Goal: Task Accomplishment & Management: Manage account settings

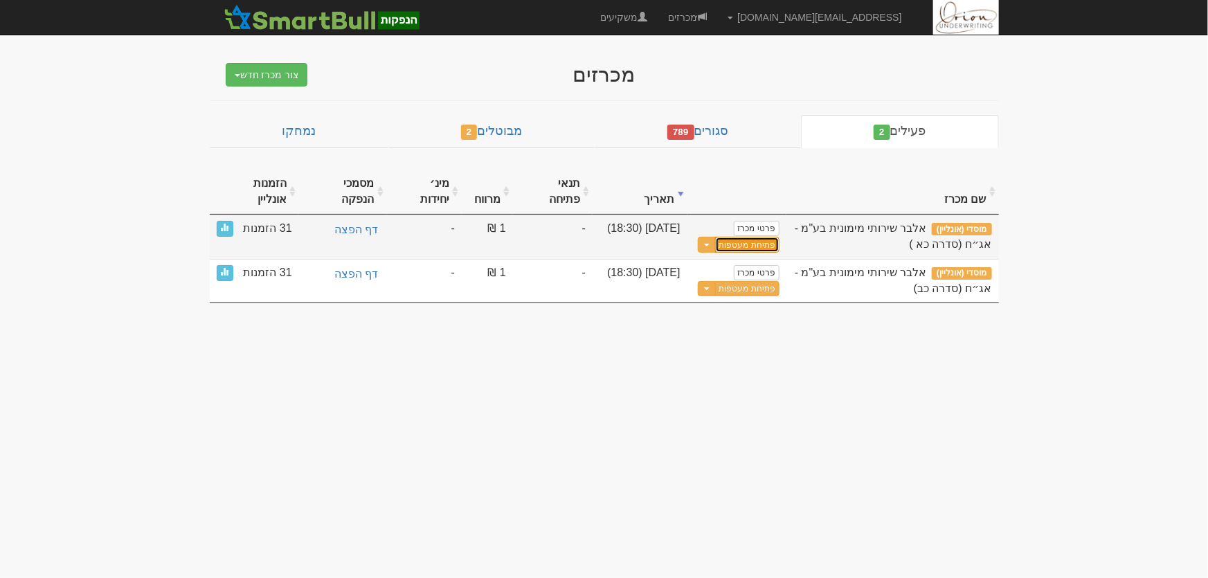
click at [729, 237] on button "פתיחת מעטפות" at bounding box center [747, 245] width 64 height 16
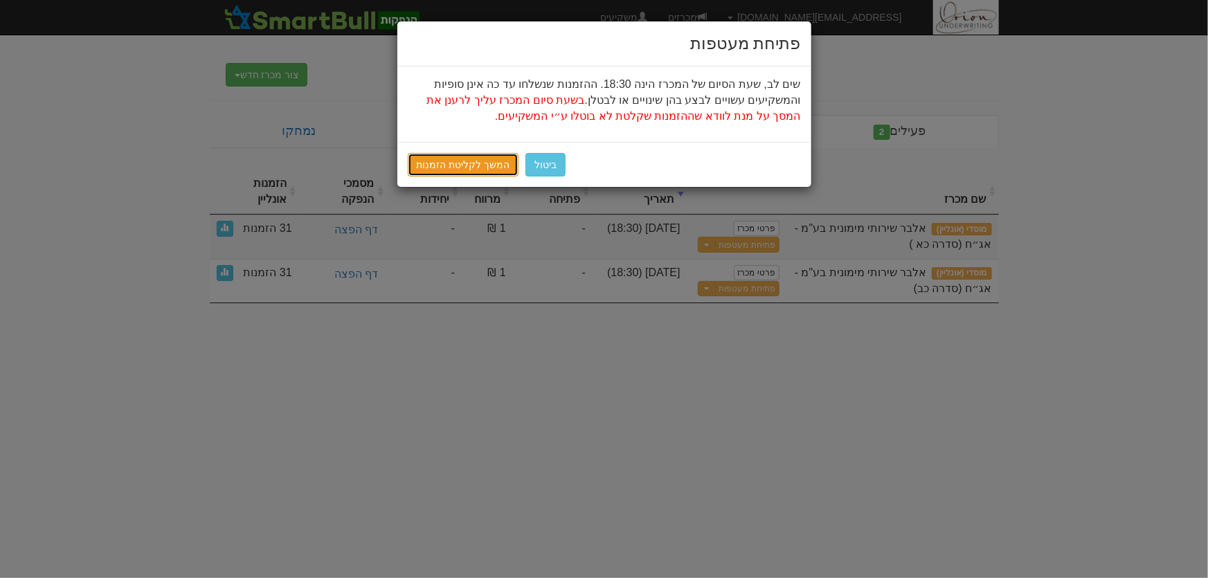
click at [472, 157] on link "המשך לקליטת הזמנות" at bounding box center [463, 165] width 111 height 24
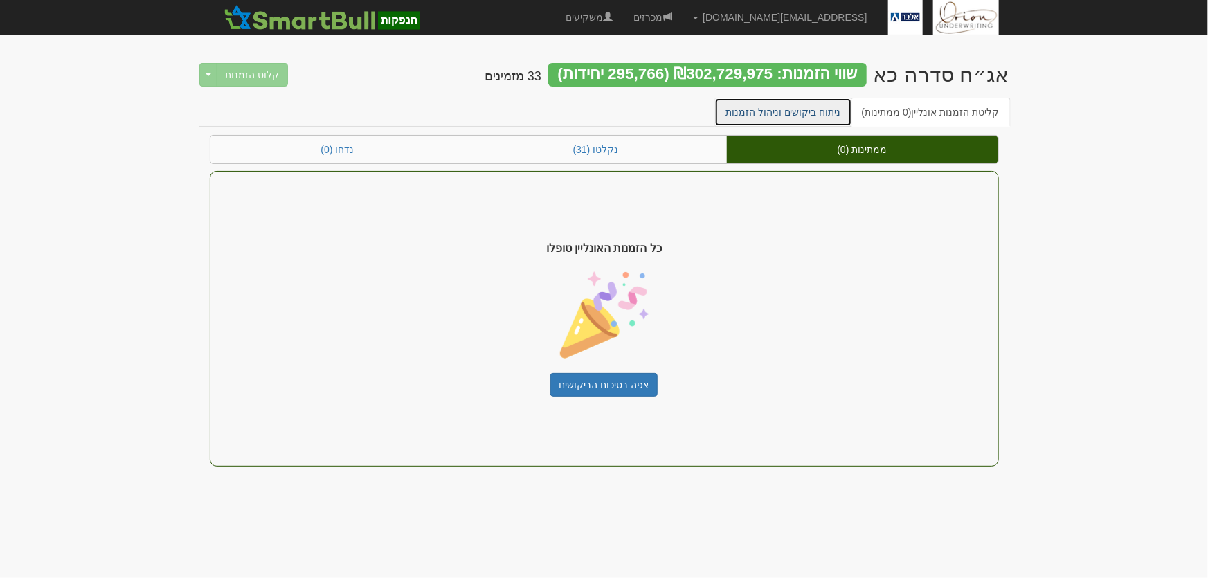
click at [795, 111] on link "ניתוח ביקושים וניהול הזמנות" at bounding box center [783, 112] width 138 height 29
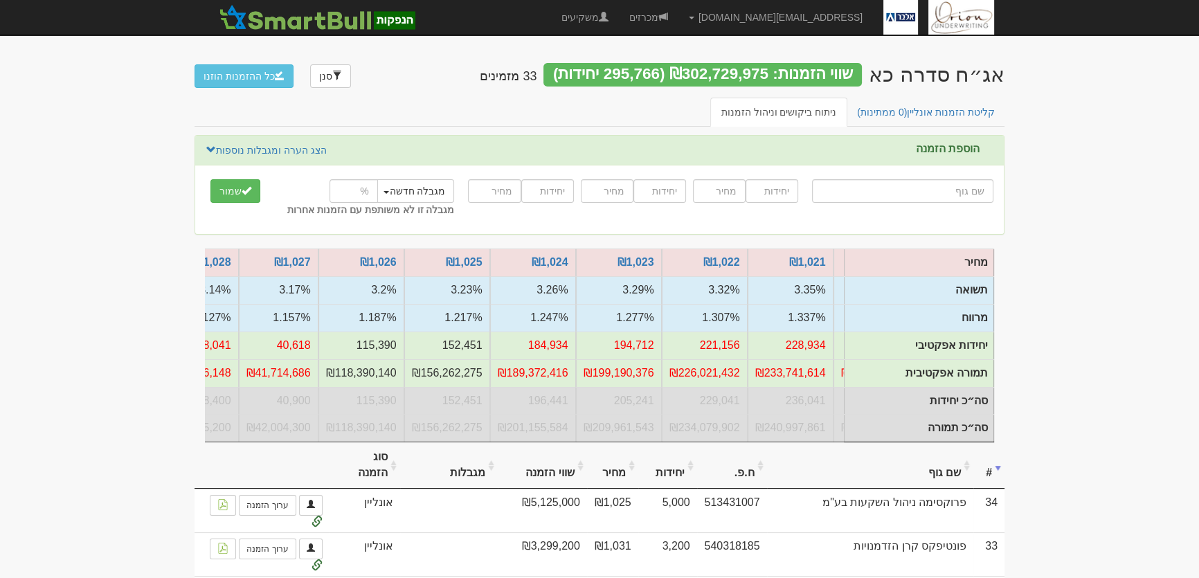
scroll to position [0, -591]
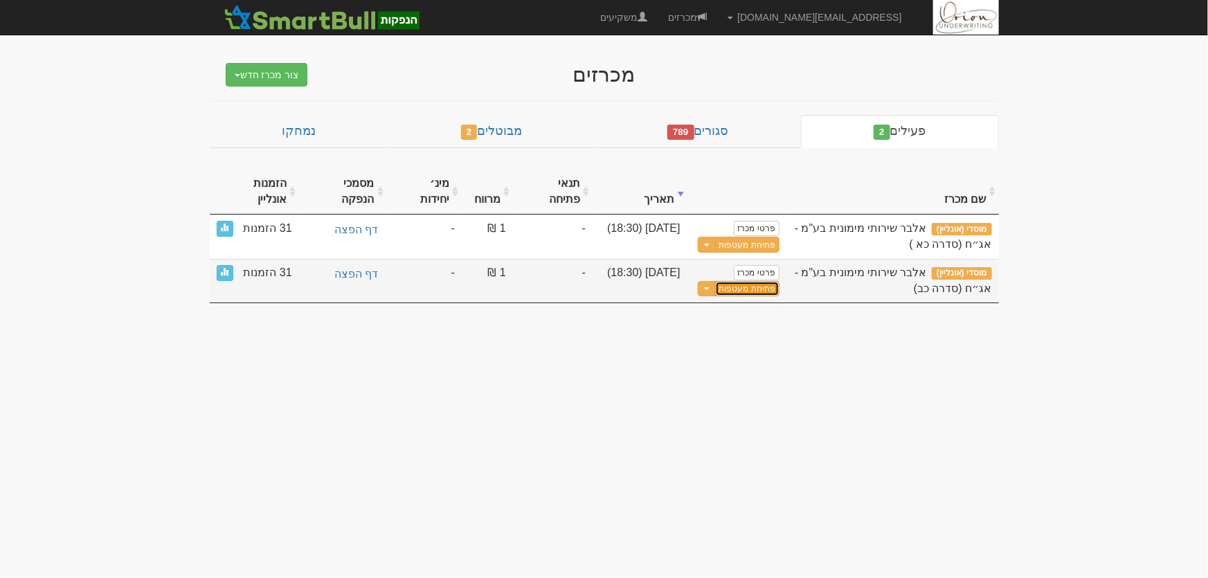
click at [755, 281] on button "פתיחת מעטפות" at bounding box center [747, 289] width 64 height 16
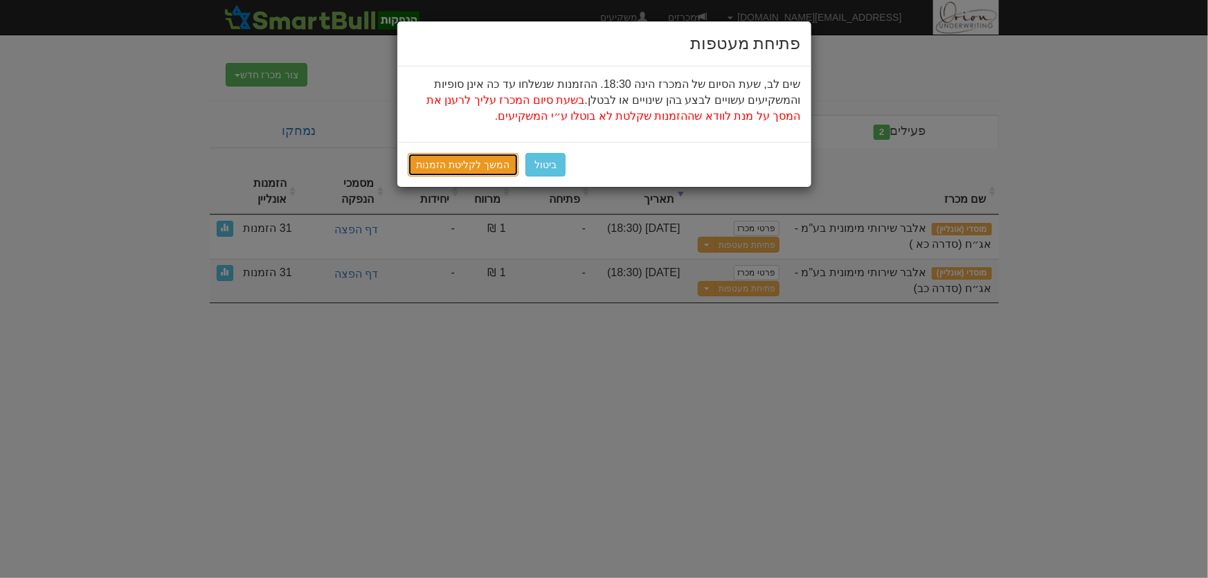
click at [460, 165] on link "המשך לקליטת הזמנות" at bounding box center [463, 165] width 111 height 24
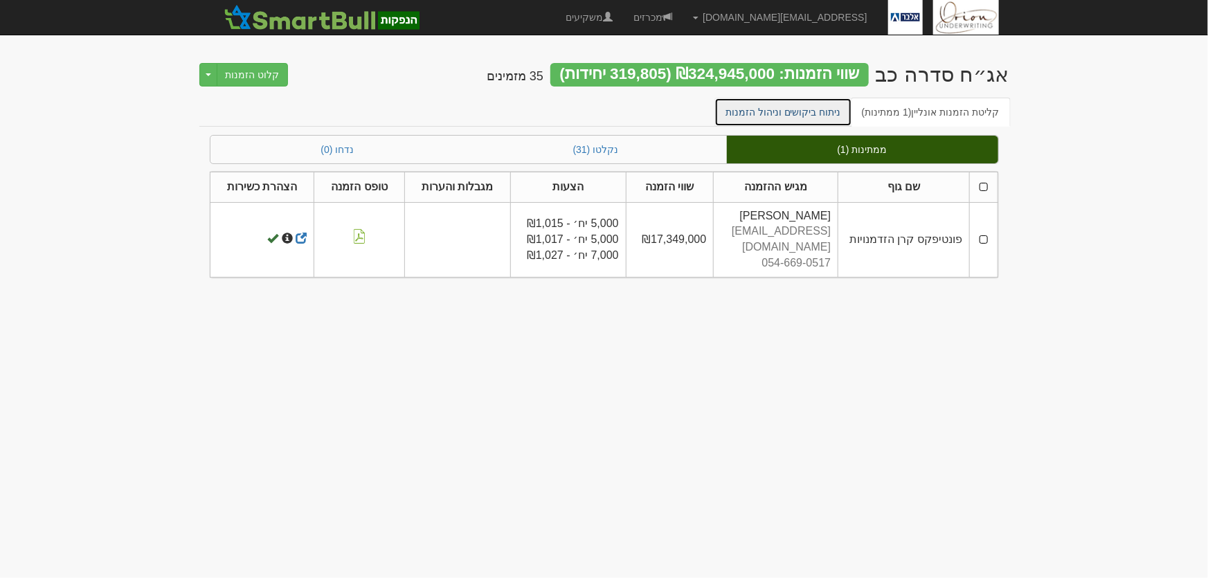
click at [794, 109] on link "ניתוח ביקושים וניהול הזמנות" at bounding box center [783, 112] width 138 height 29
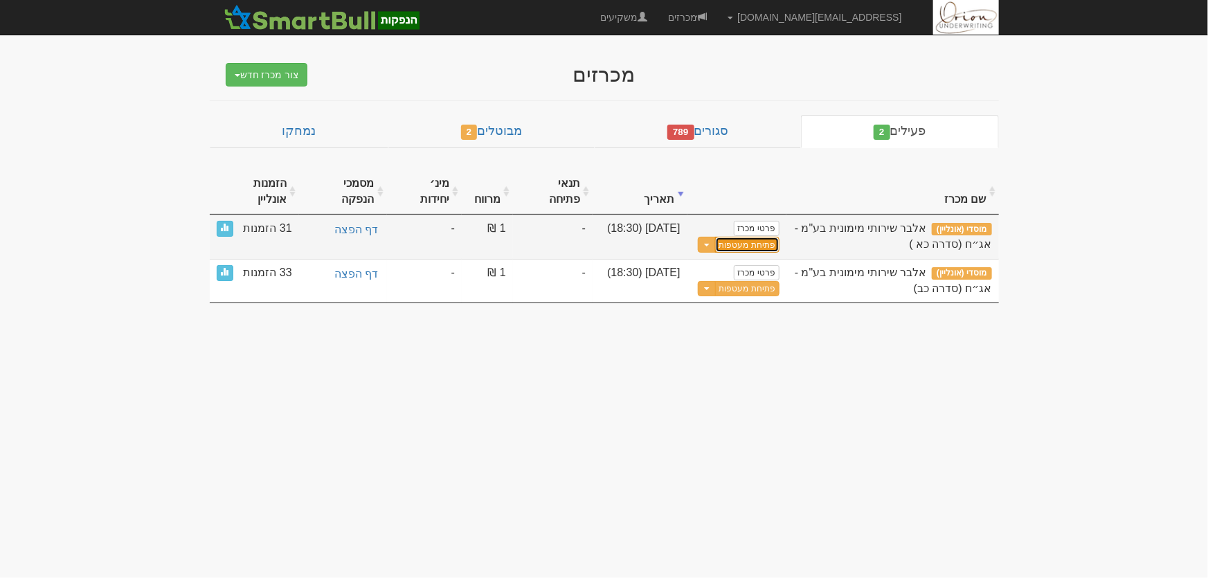
click at [765, 237] on button "פתיחת מעטפות" at bounding box center [747, 245] width 64 height 16
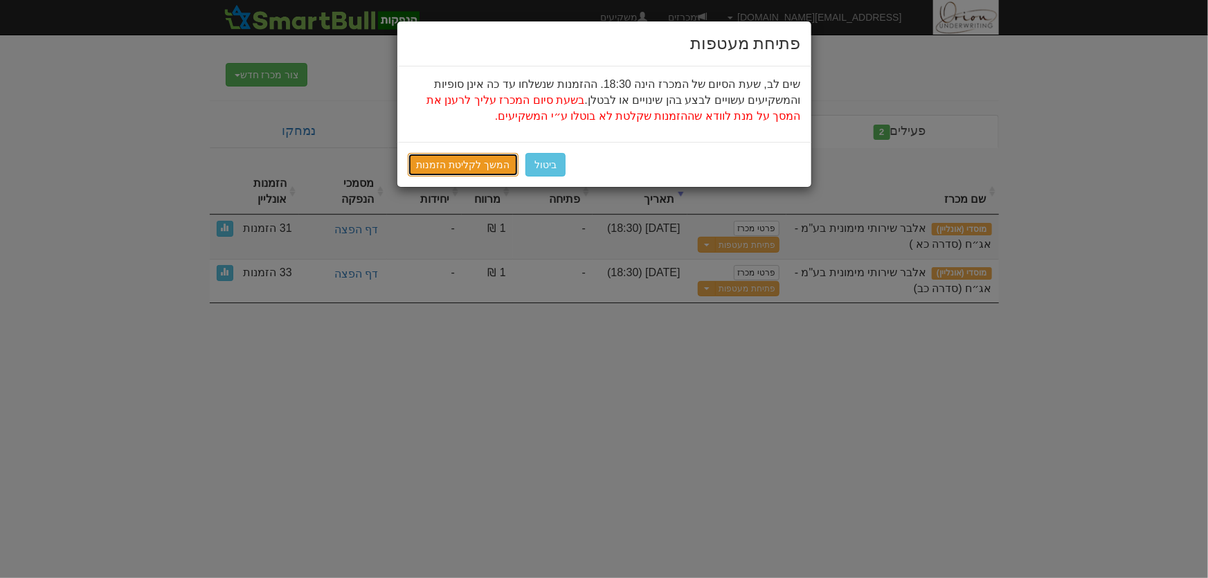
click at [469, 174] on link "המשך לקליטת הזמנות" at bounding box center [463, 165] width 111 height 24
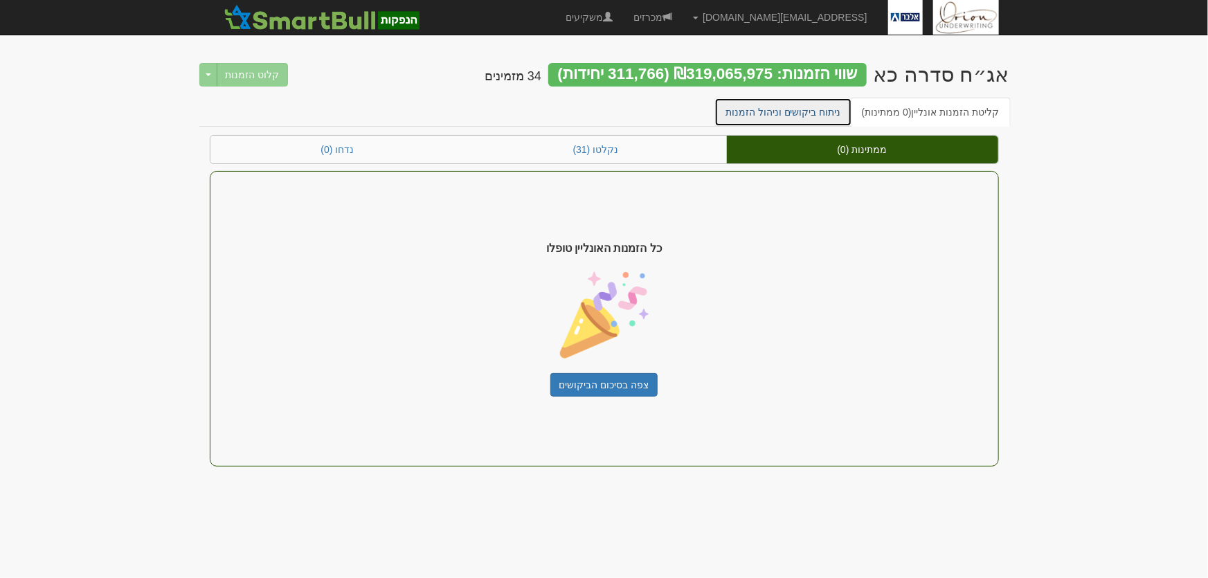
click at [831, 115] on link "ניתוח ביקושים וניהול הזמנות" at bounding box center [783, 112] width 138 height 29
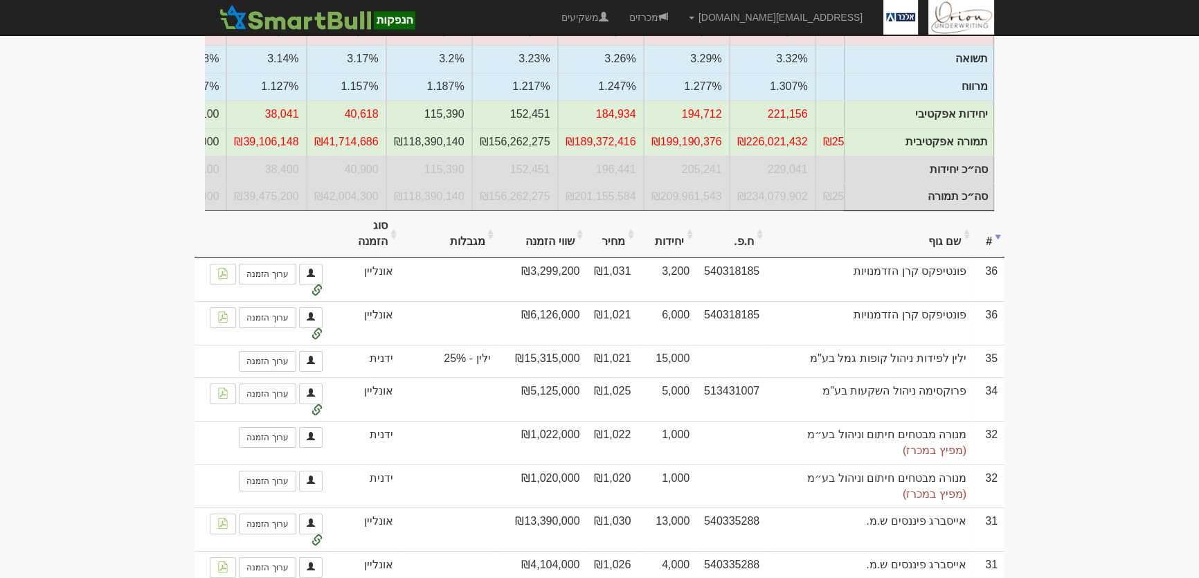
scroll to position [251, 0]
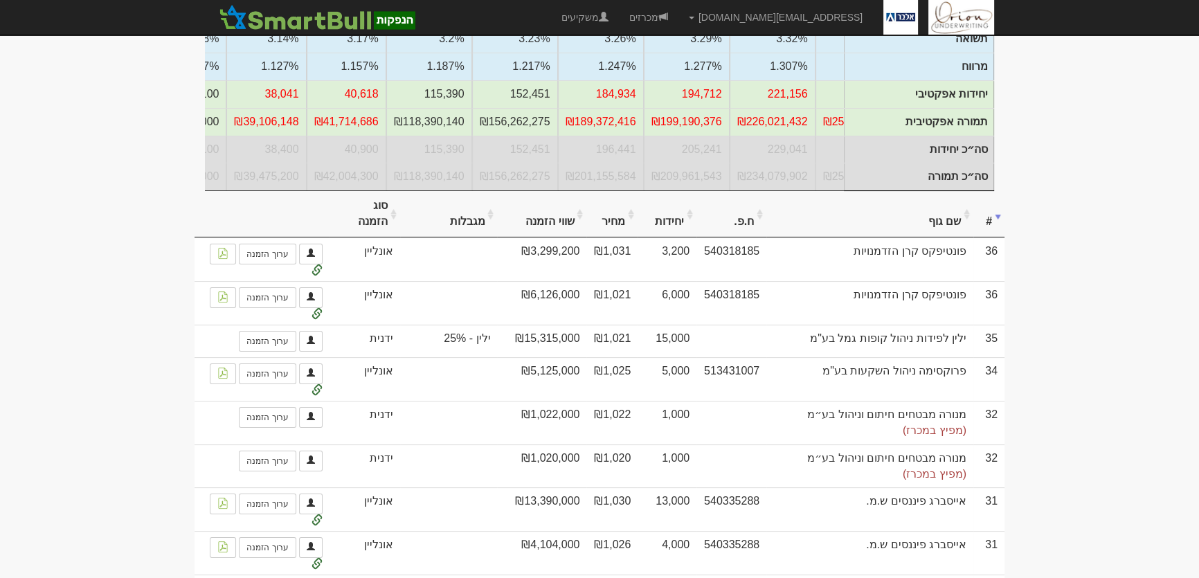
click at [473, 228] on th "מגבלות" at bounding box center [449, 214] width 98 height 46
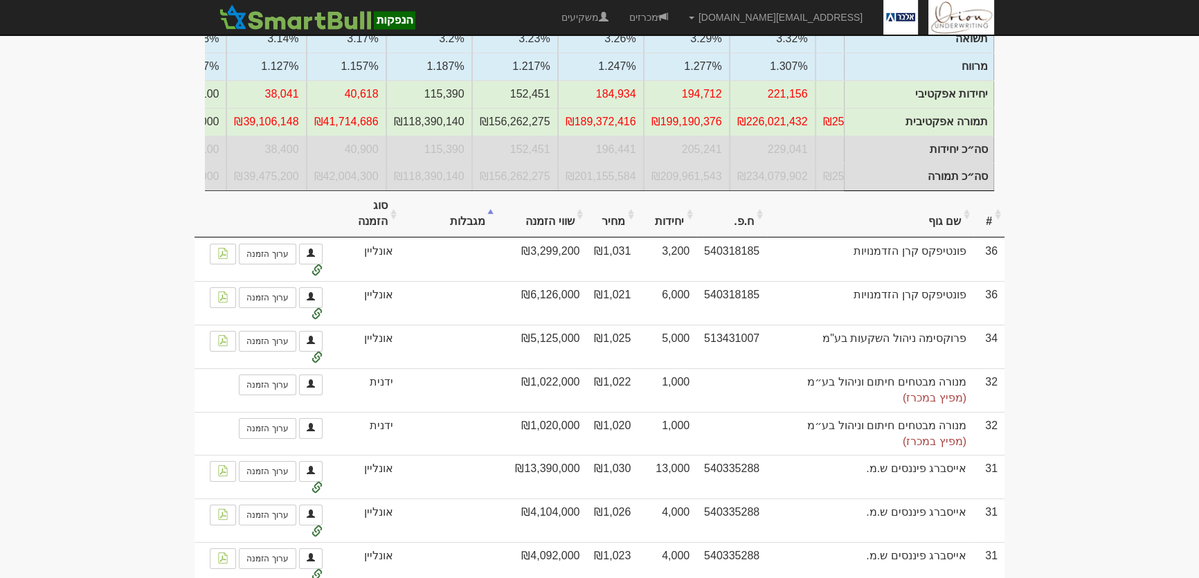
click at [473, 228] on th "מגבלות" at bounding box center [449, 214] width 98 height 46
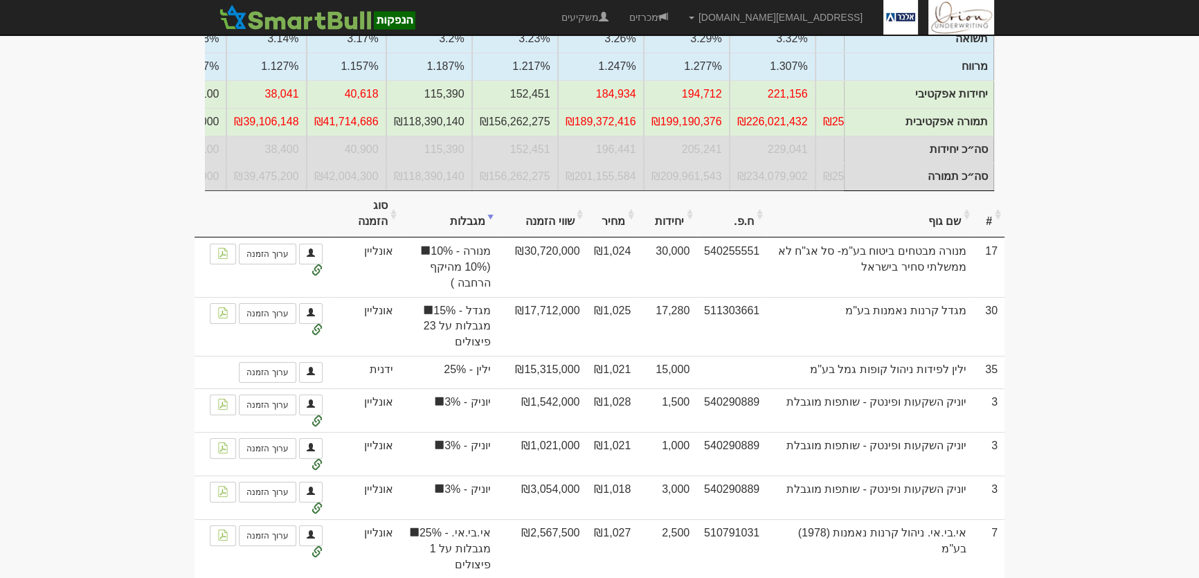
click at [671, 231] on th "יחידות" at bounding box center [666, 214] width 59 height 46
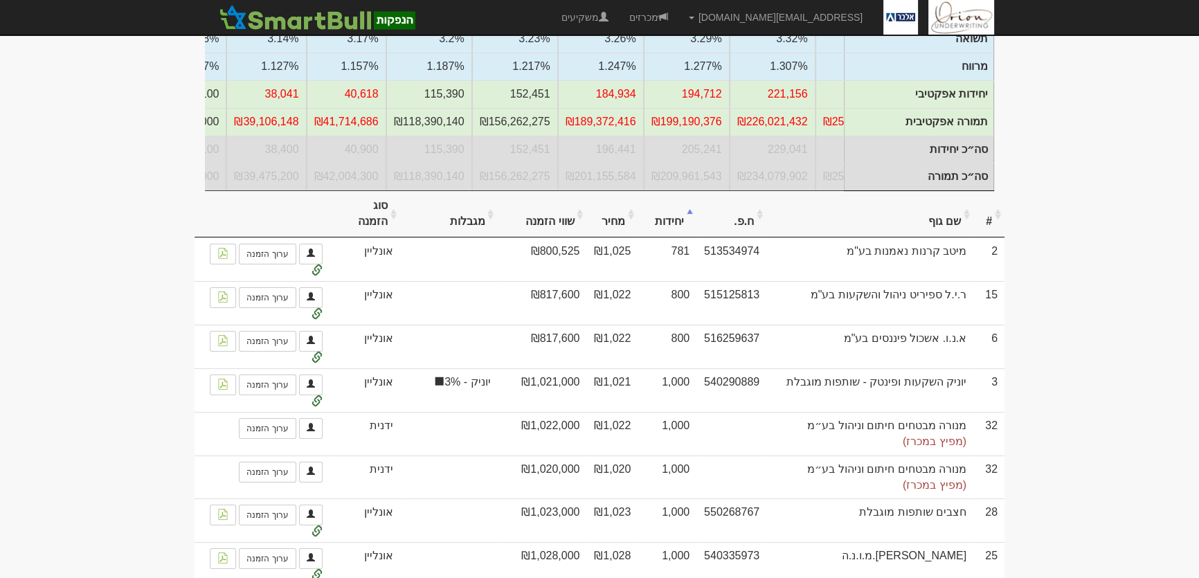
click at [671, 231] on th "יחידות" at bounding box center [666, 214] width 59 height 46
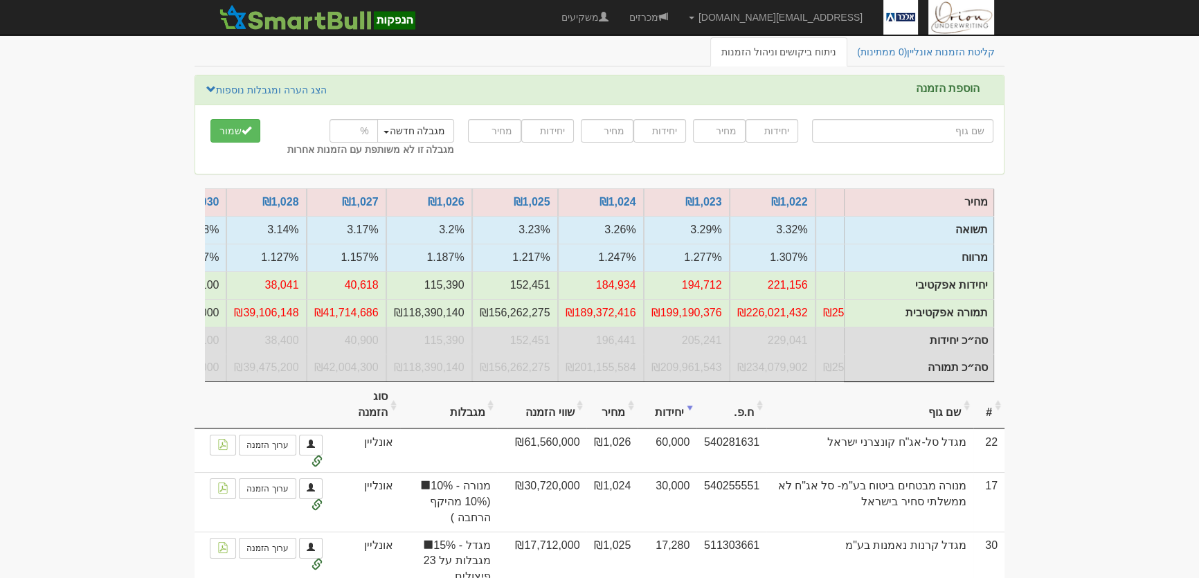
scroll to position [0, 0]
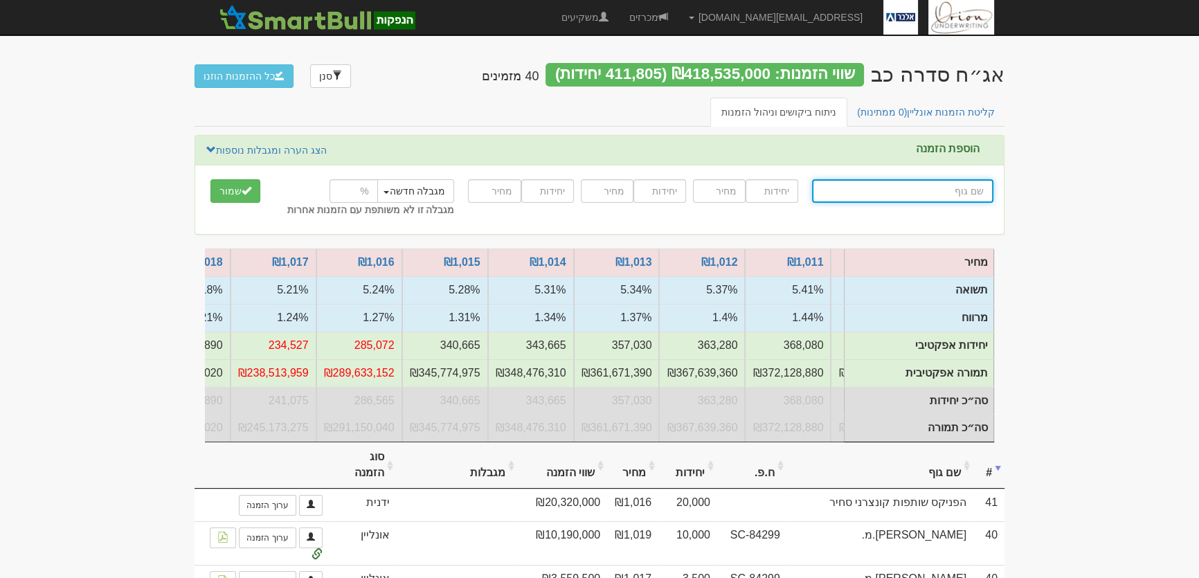
scroll to position [0, -338]
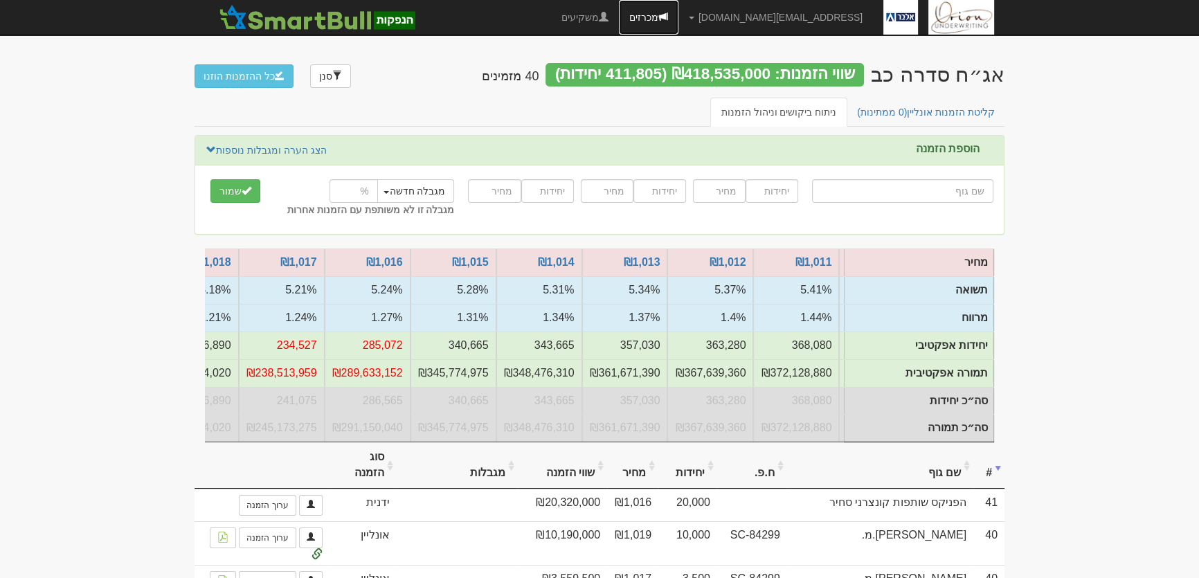
click at [678, 14] on link "מכרזים" at bounding box center [649, 17] width 60 height 35
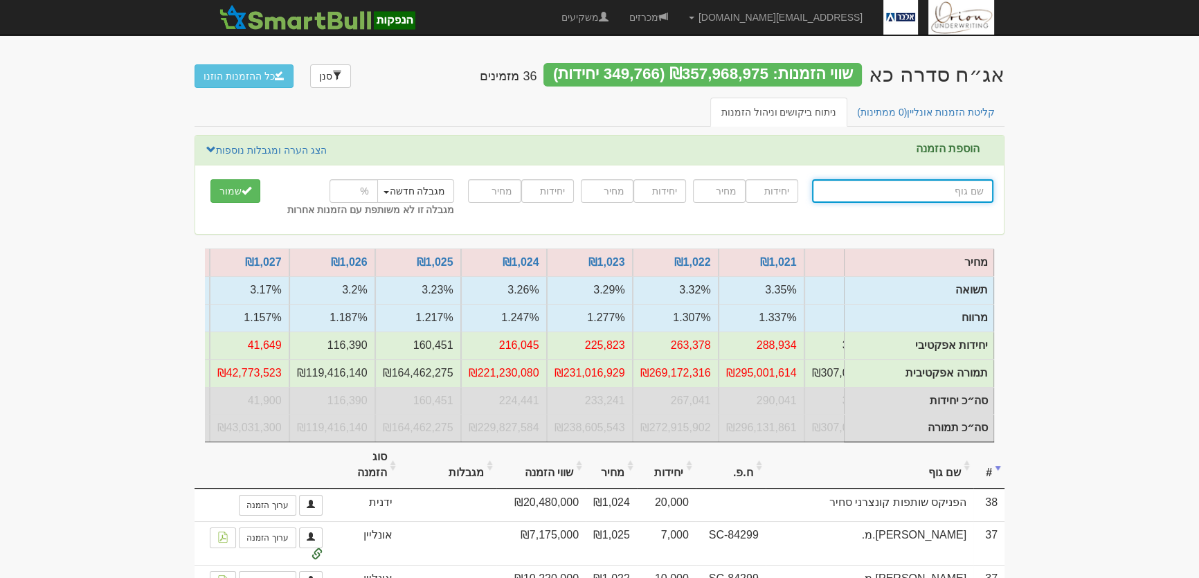
scroll to position [0, -514]
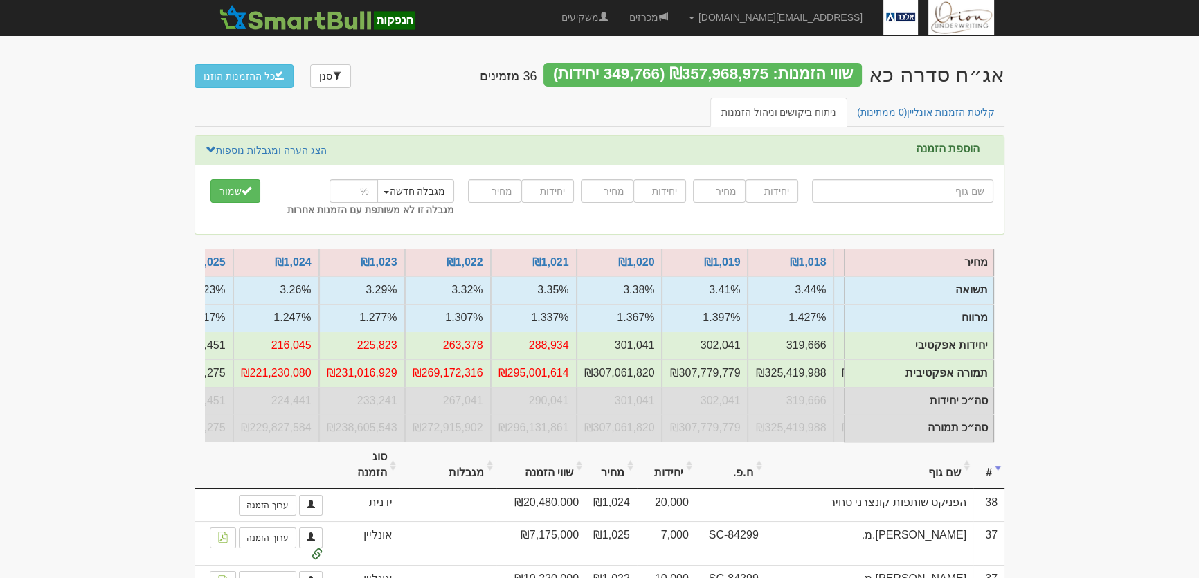
scroll to position [0, -334]
drag, startPoint x: 253, startPoint y: 77, endPoint x: 1190, endPoint y: 41, distance: 937.8
click at [678, 19] on link "מכרזים" at bounding box center [649, 17] width 60 height 35
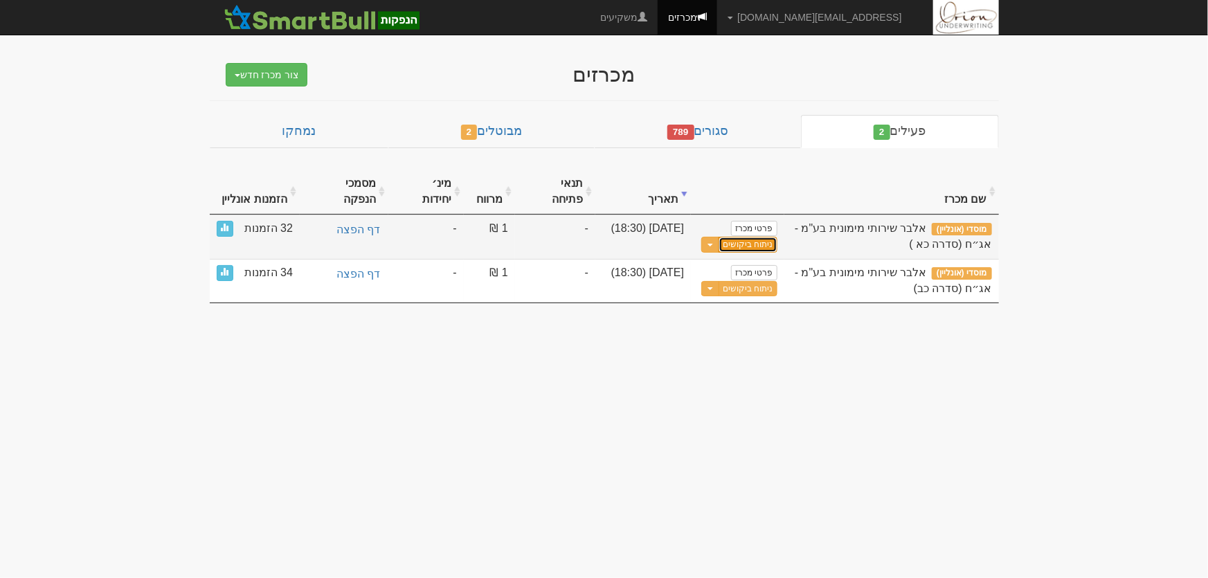
click at [757, 237] on link "ניתוח ביקושים" at bounding box center [747, 245] width 58 height 16
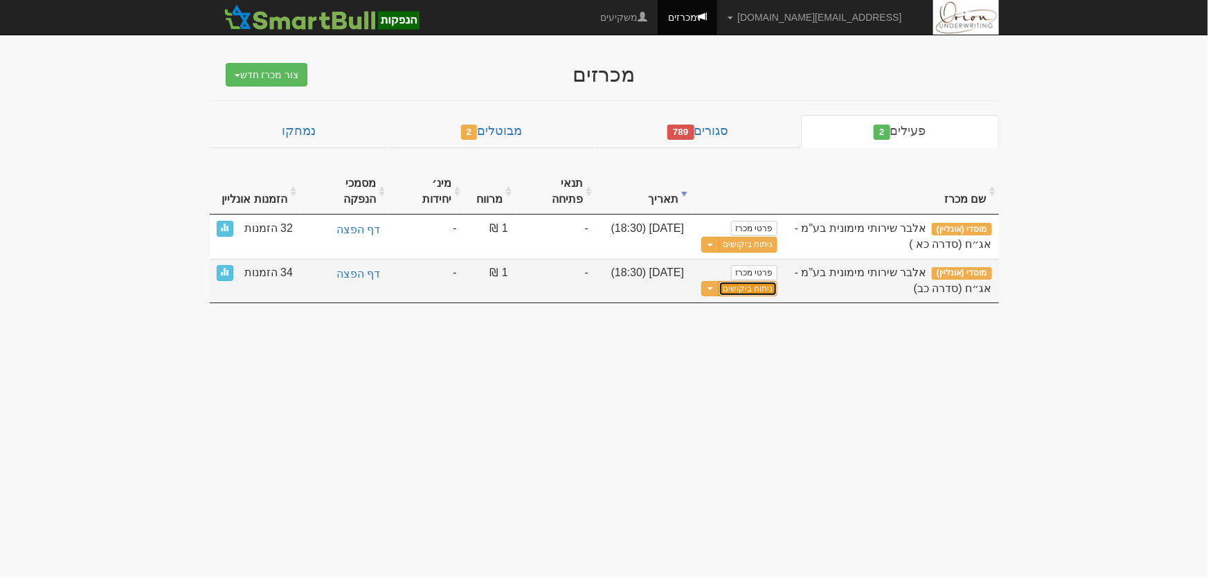
click at [750, 281] on link "ניתוח ביקושים" at bounding box center [747, 289] width 58 height 16
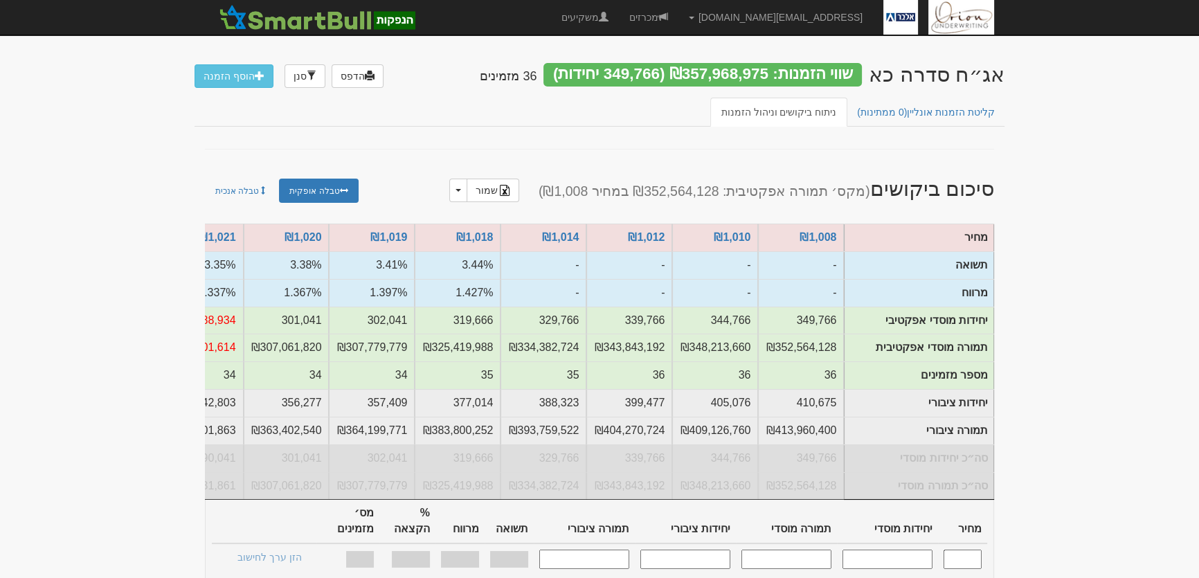
click at [965, 554] on input "text" at bounding box center [962, 559] width 38 height 19
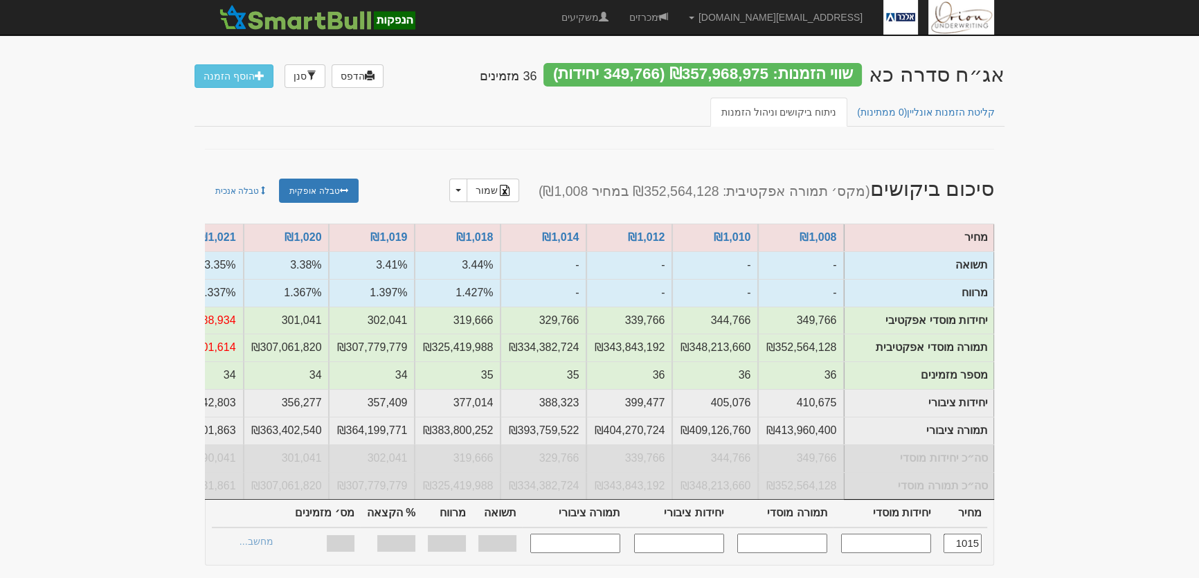
type input "1,018"
type input "319,666"
type input "325,419,988"
type input "377,014"
type input "383,800,252"
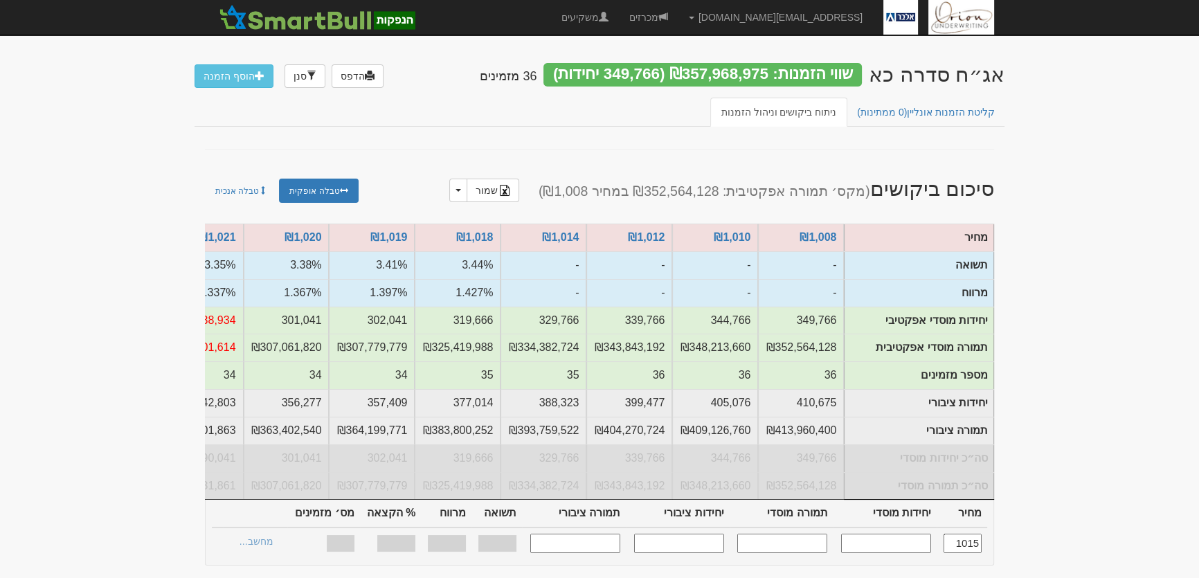
type input "3.44%"
type input "1.427%"
type input "100%"
type input "35"
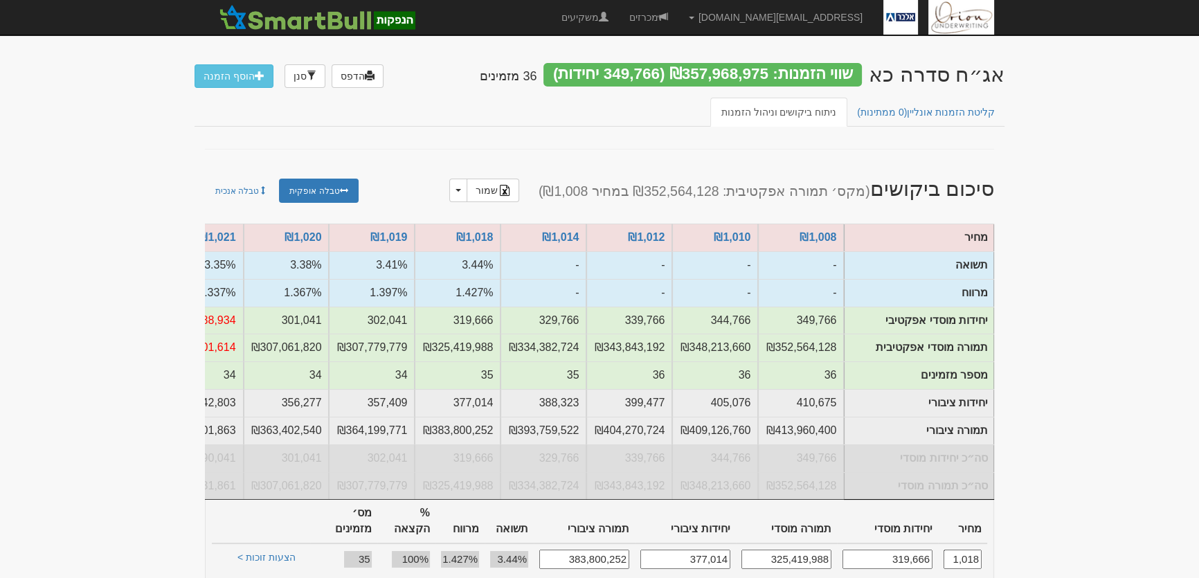
click at [974, 551] on input "1,018" at bounding box center [962, 559] width 38 height 19
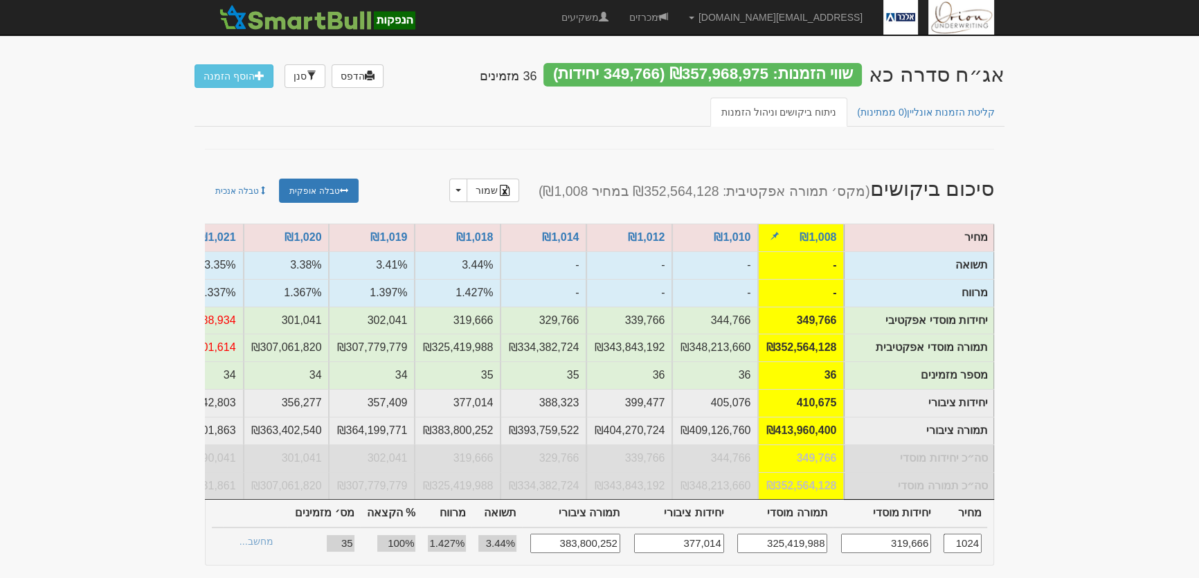
type input "1,024"
type input "216,045"
type input "221,230,080"
type input "261,752"
type input "268,034,048"
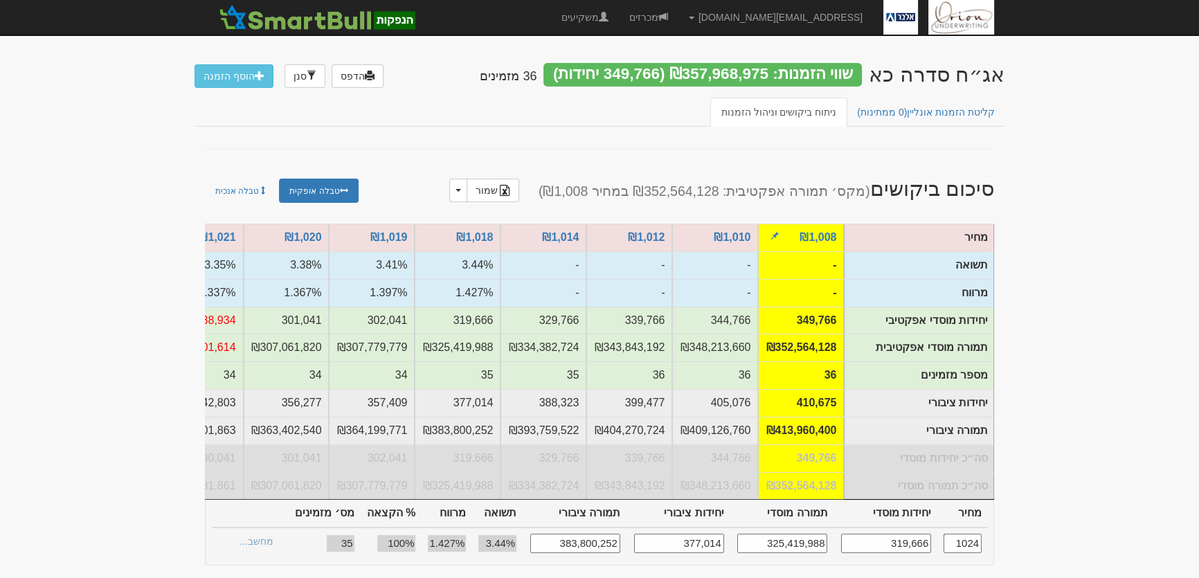
type input "3.26%"
type input "1.247%"
type input "27"
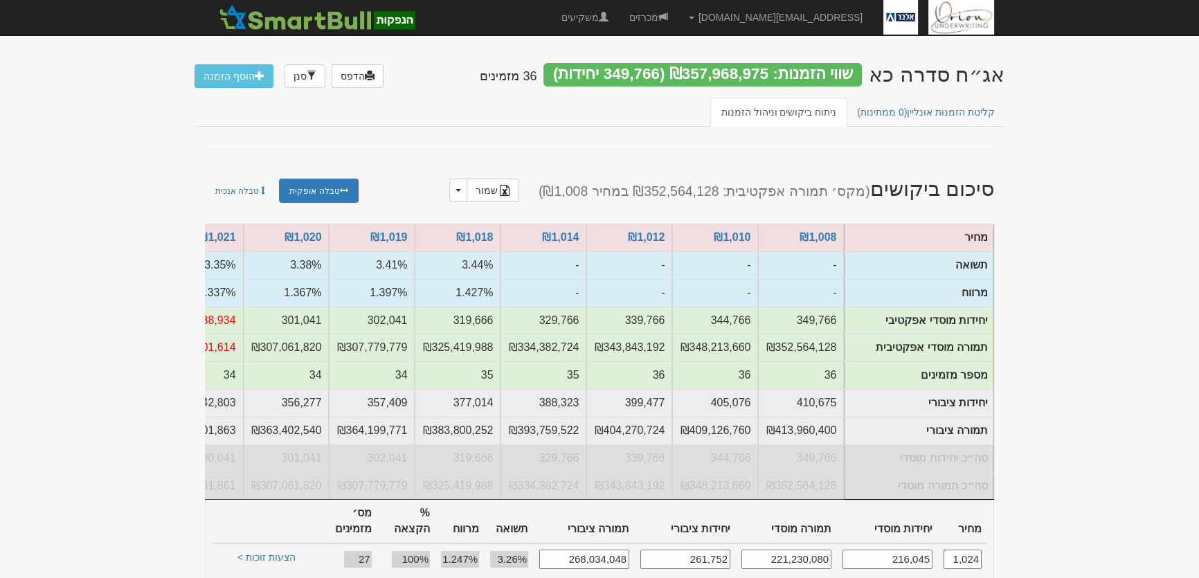
type input "1,024"
click at [269, 552] on link "הצעות זוכות >" at bounding box center [266, 559] width 76 height 19
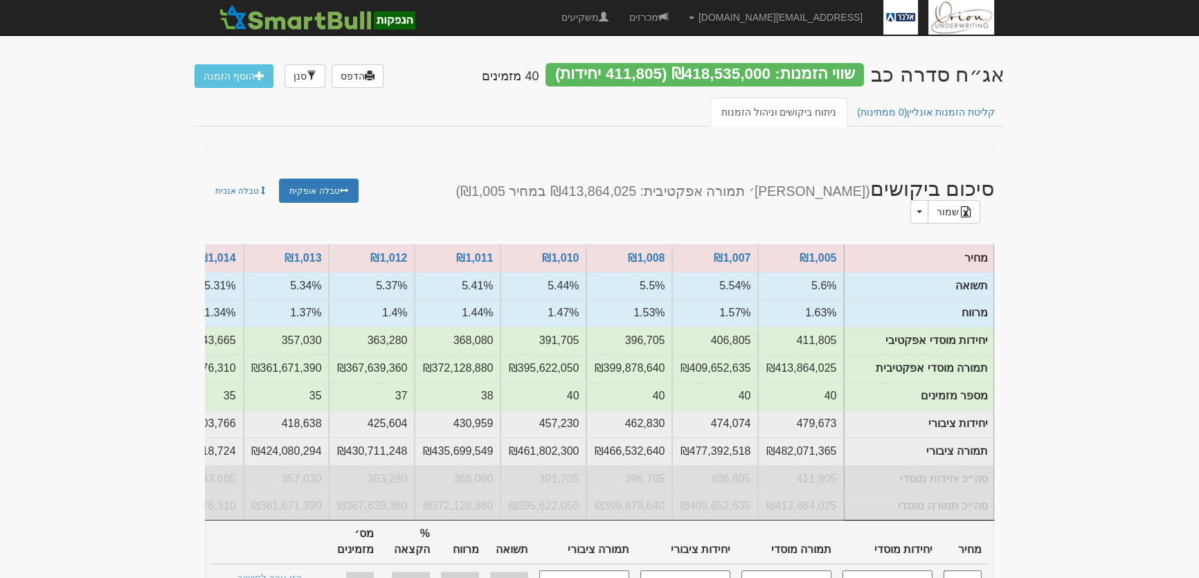
click at [963, 570] on input "text" at bounding box center [962, 579] width 38 height 19
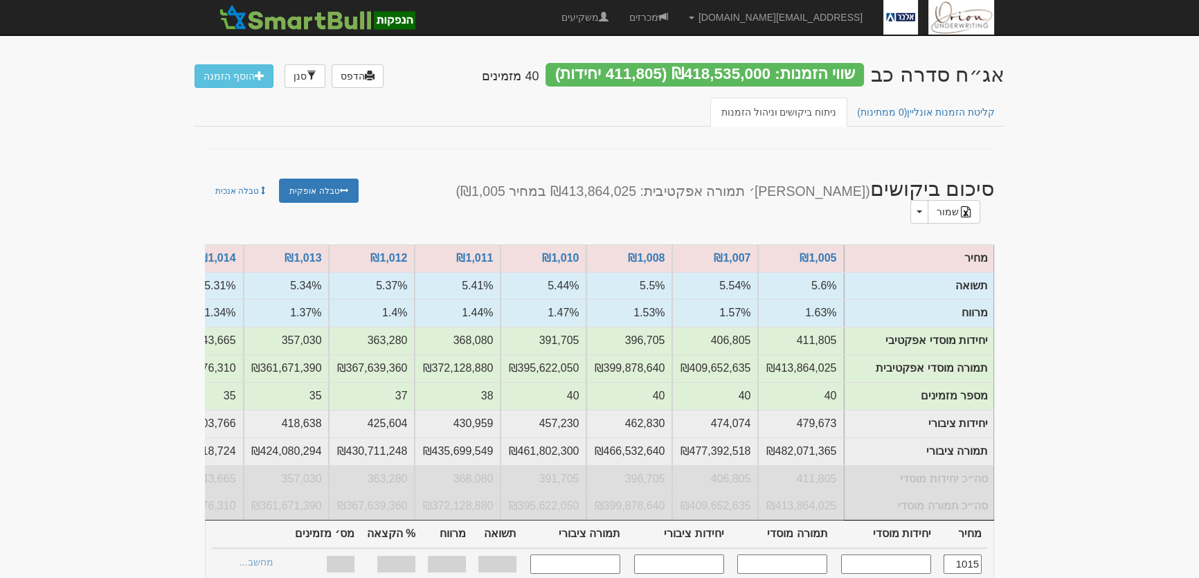
type input "1,015"
type input "340,665"
type input "345,774,975"
type input "400,411"
type input "406,417,165"
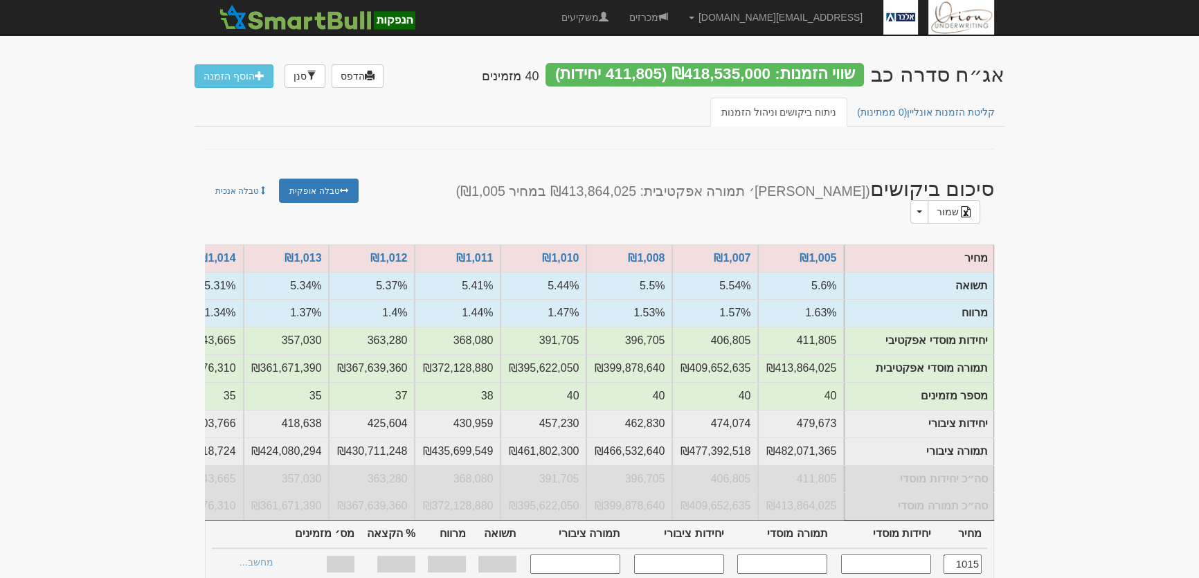
type input "5.28%"
type input "1.310%"
type input "100%"
type input "35"
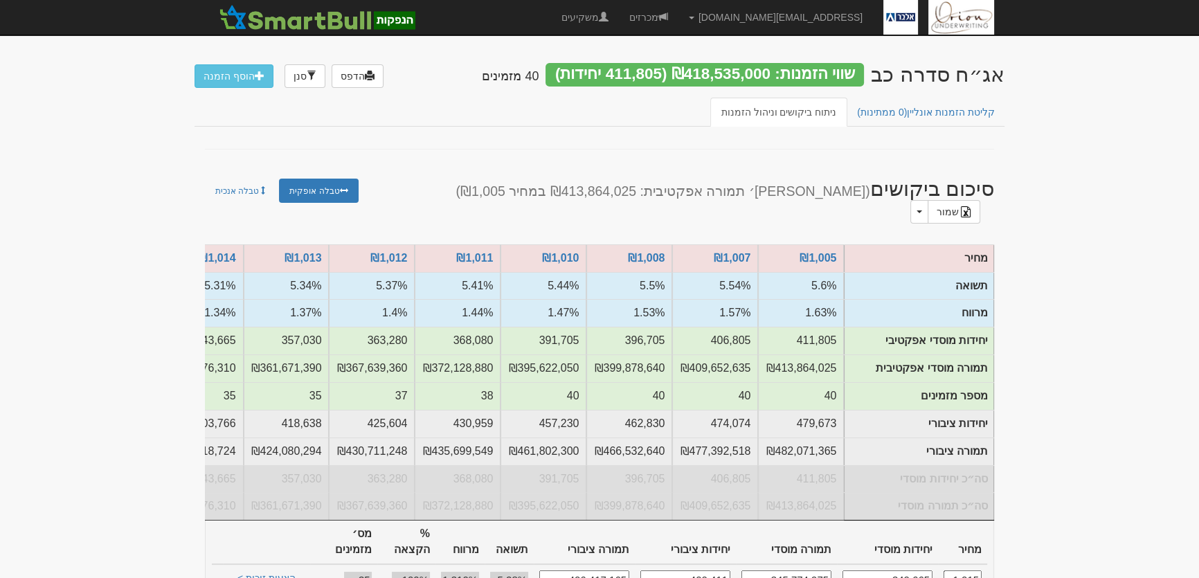
type input "1,015"
click at [284, 570] on link "הצעות זוכות >" at bounding box center [266, 579] width 76 height 19
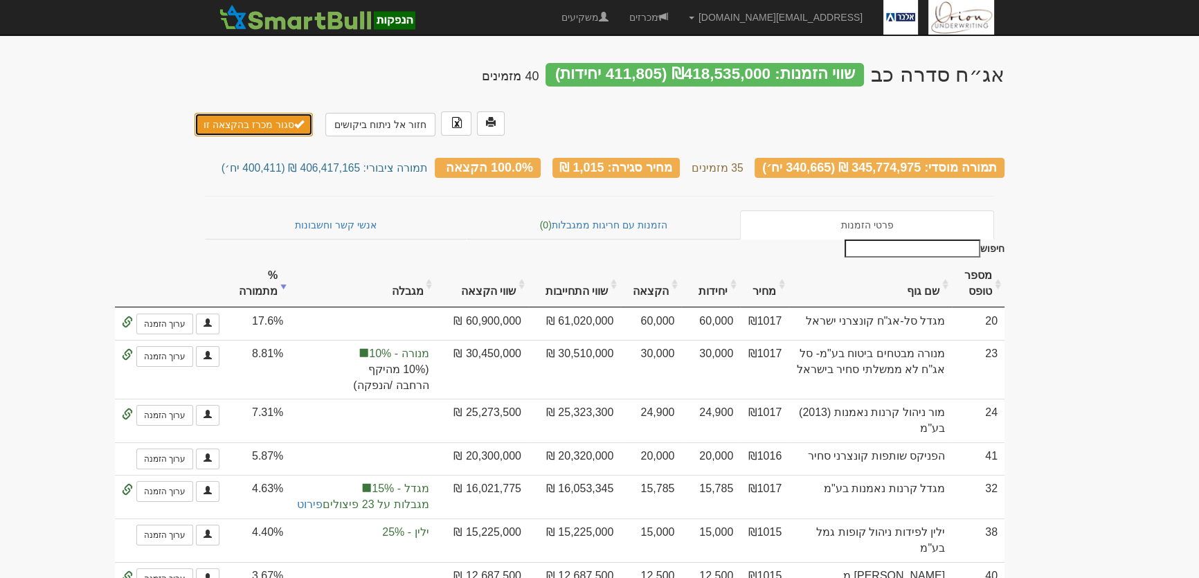
click at [266, 113] on button "סגור מכרז בהקצאה זו" at bounding box center [253, 125] width 118 height 24
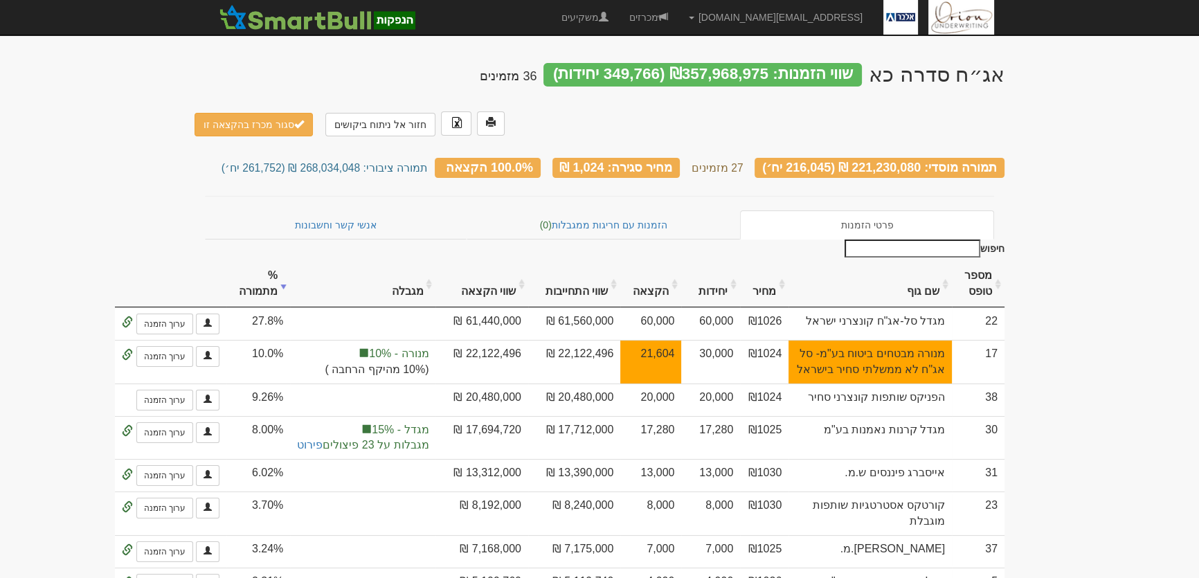
click at [435, 261] on th "מגבלה" at bounding box center [362, 284] width 145 height 46
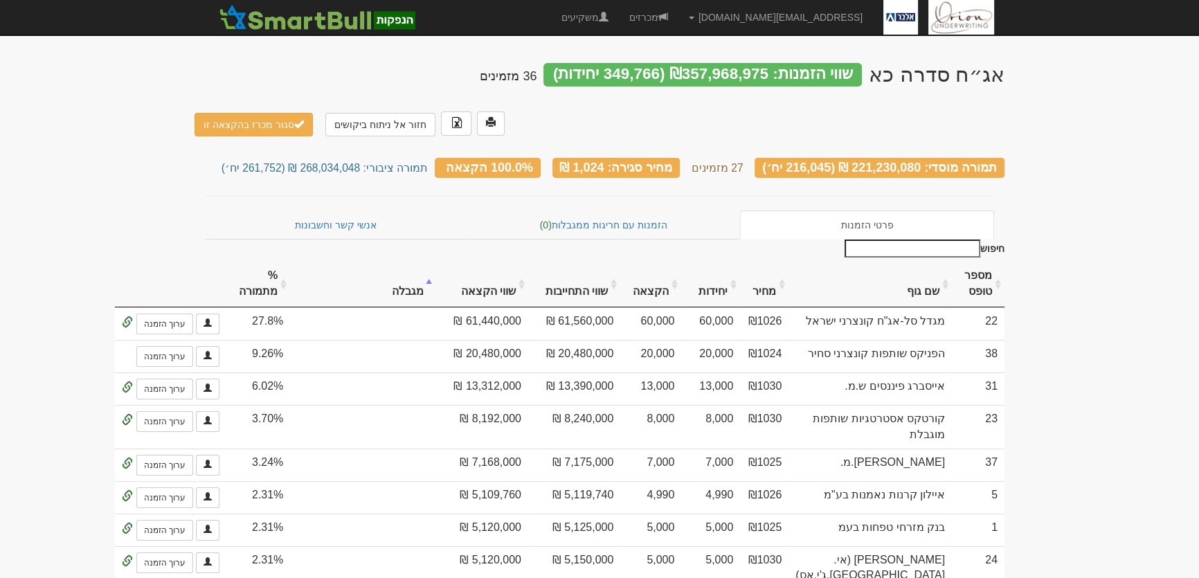
click at [435, 261] on th "מגבלה" at bounding box center [362, 284] width 145 height 46
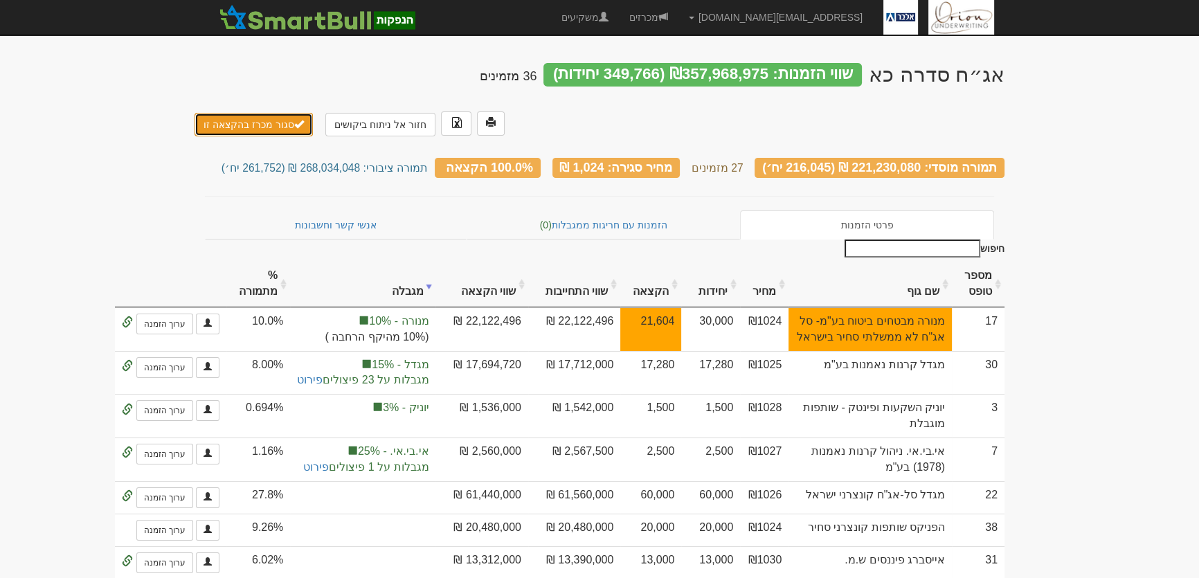
click at [264, 113] on button "סגור מכרז בהקצאה זו" at bounding box center [253, 125] width 118 height 24
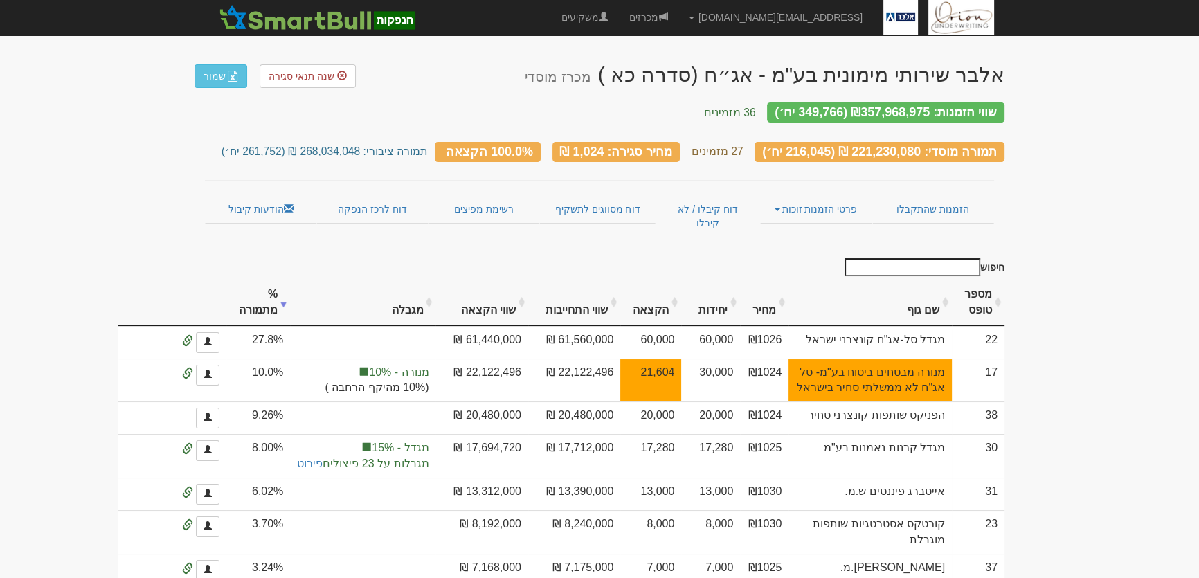
click at [921, 282] on th "שם גוף" at bounding box center [869, 303] width 163 height 46
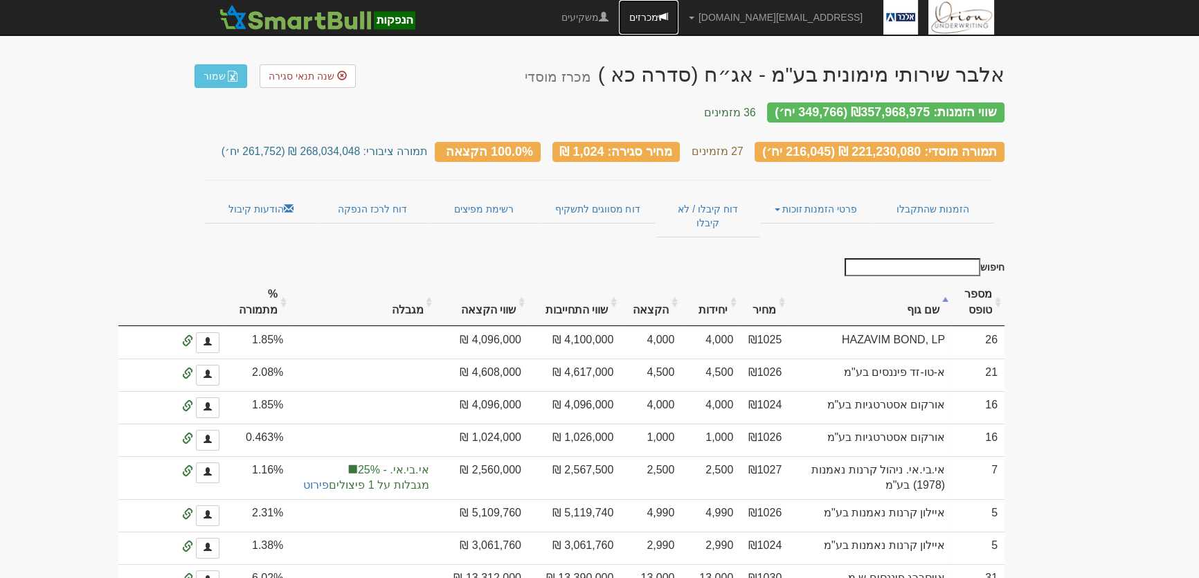
click at [678, 23] on link "מכרזים" at bounding box center [649, 17] width 60 height 35
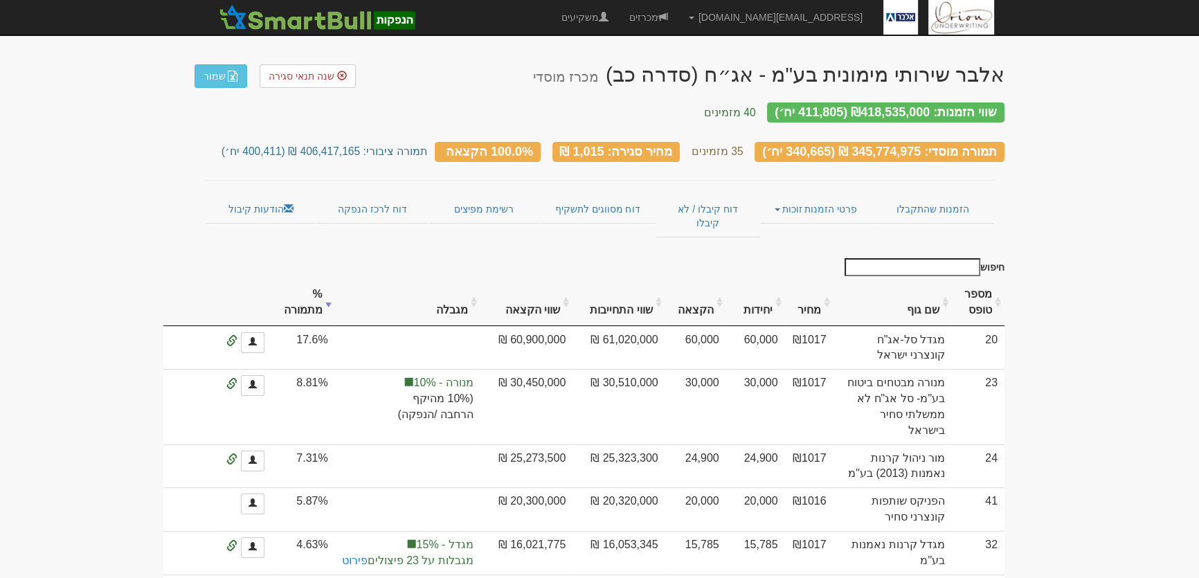
click at [480, 282] on th "מגבלה" at bounding box center [407, 303] width 145 height 46
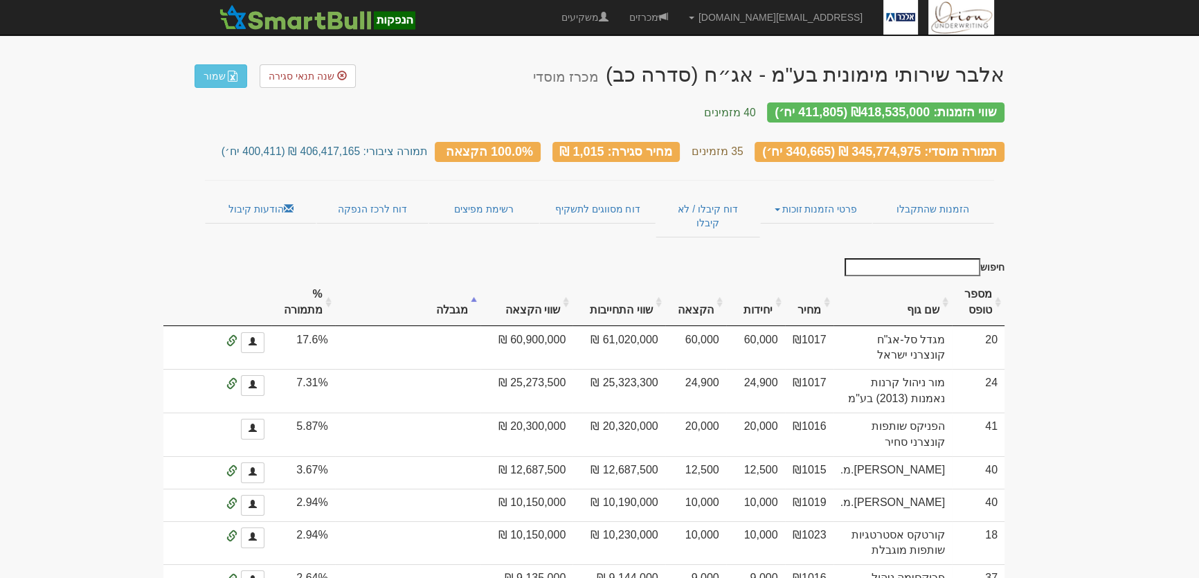
click at [480, 282] on th "מגבלה" at bounding box center [407, 303] width 145 height 46
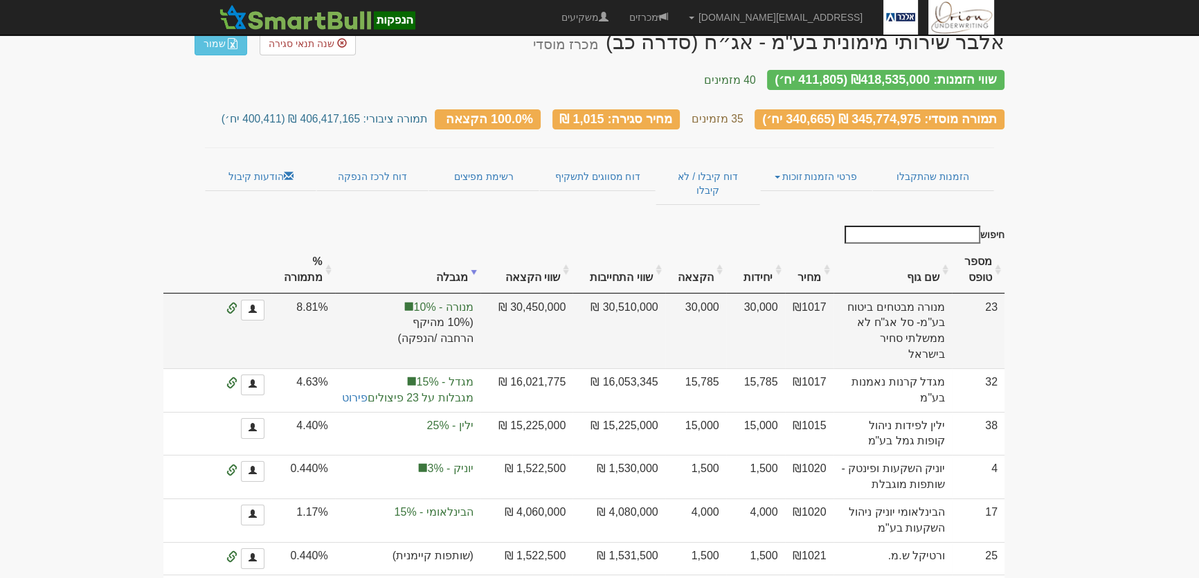
scroll to position [62, 0]
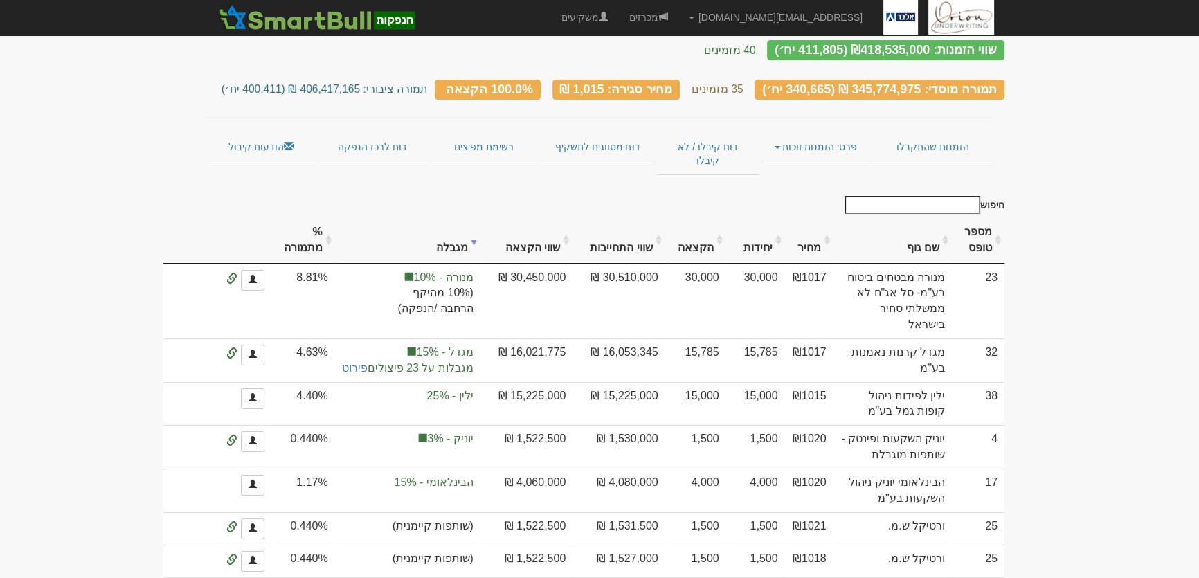
click at [936, 217] on th "שם גוף" at bounding box center [892, 240] width 119 height 46
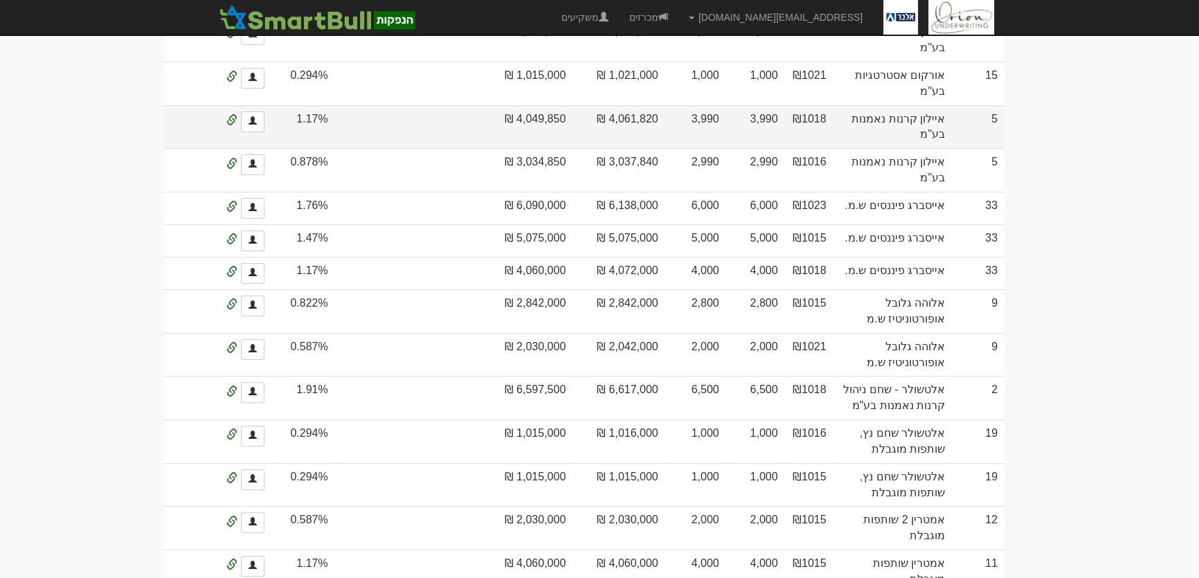
scroll to position [0, 0]
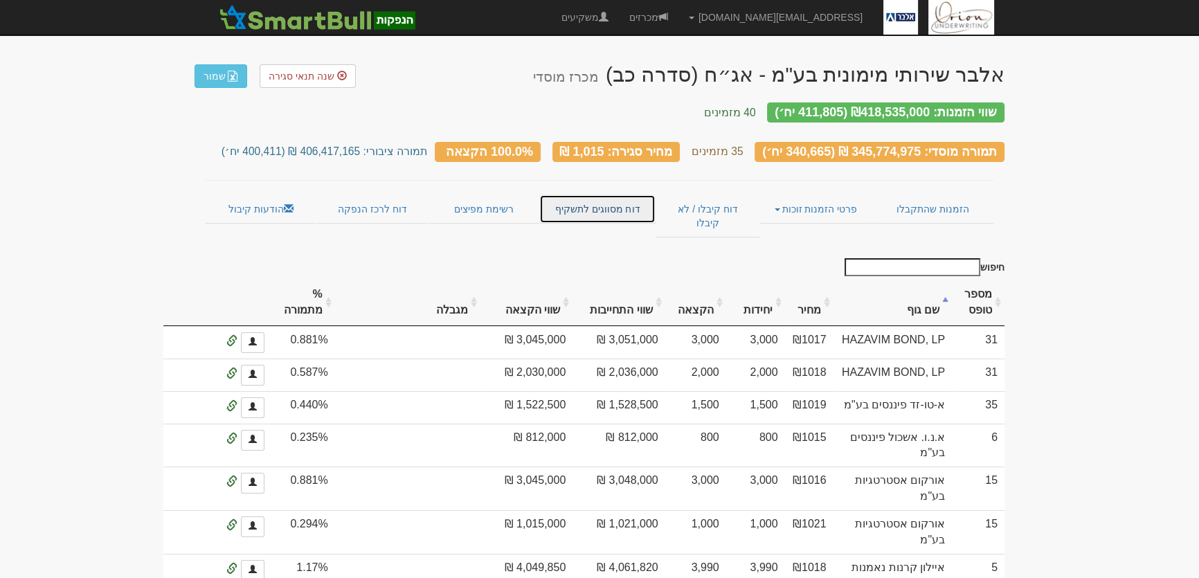
click at [608, 195] on link "דוח מסווגים לתשקיף" at bounding box center [597, 208] width 116 height 29
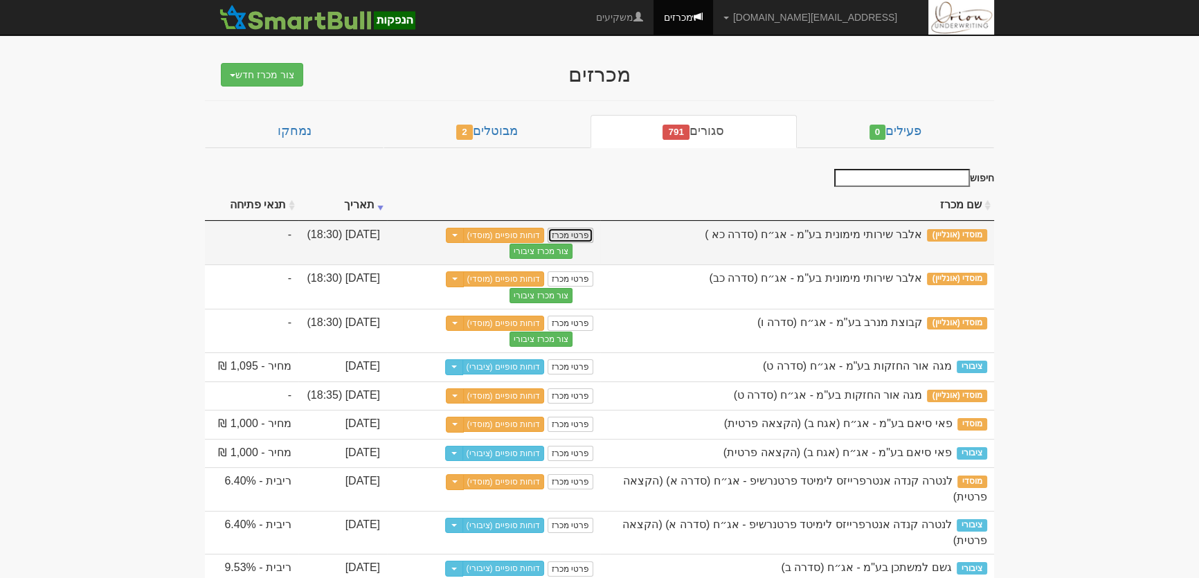
click at [574, 233] on link "פרטי מכרז" at bounding box center [570, 235] width 46 height 15
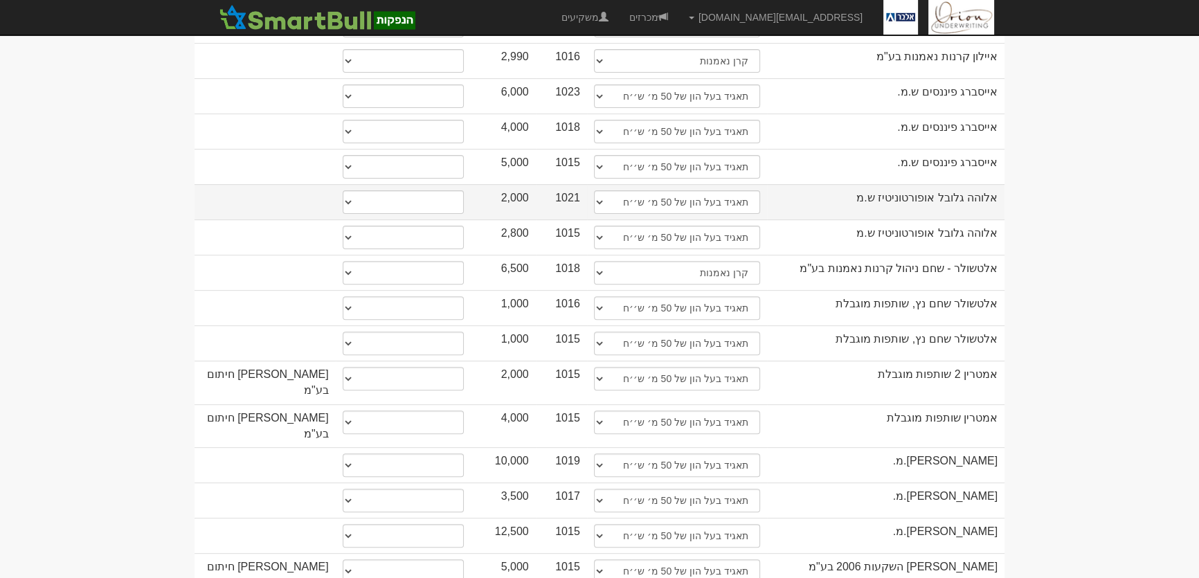
scroll to position [629, 0]
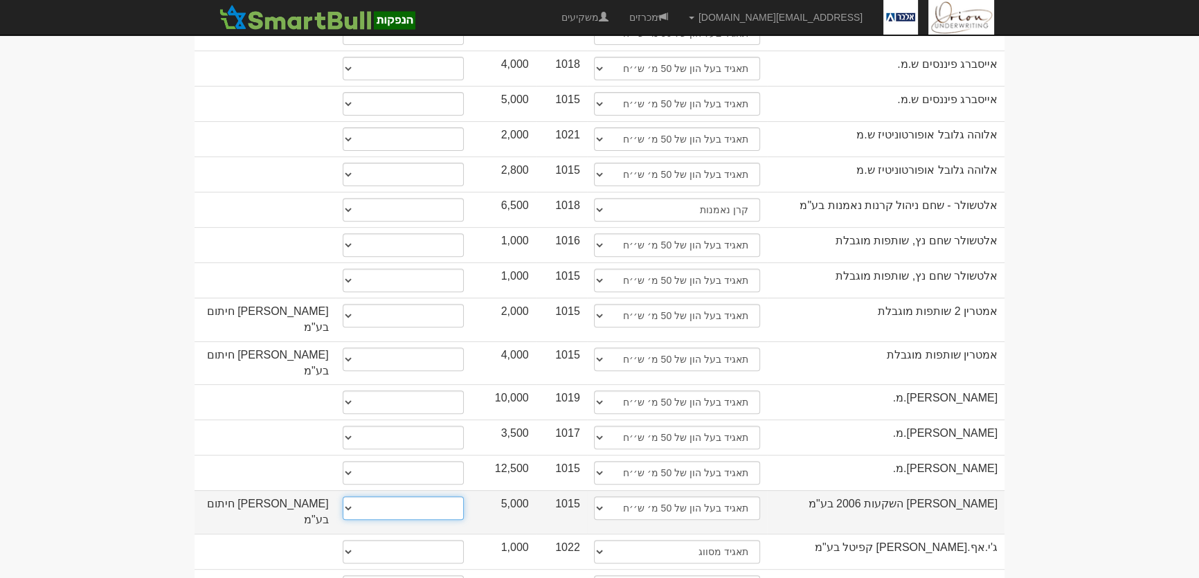
click at [448, 496] on select "* גוף הקשור למפיץ בהנפקה ** בעל עניין בחברה *** בעל שליטה בחברה" at bounding box center [403, 508] width 121 height 24
click at [343, 496] on select "* גוף הקשור למפיץ בהנפקה ** בעל עניין בחברה *** בעל שליטה בחברה" at bounding box center [403, 508] width 121 height 24
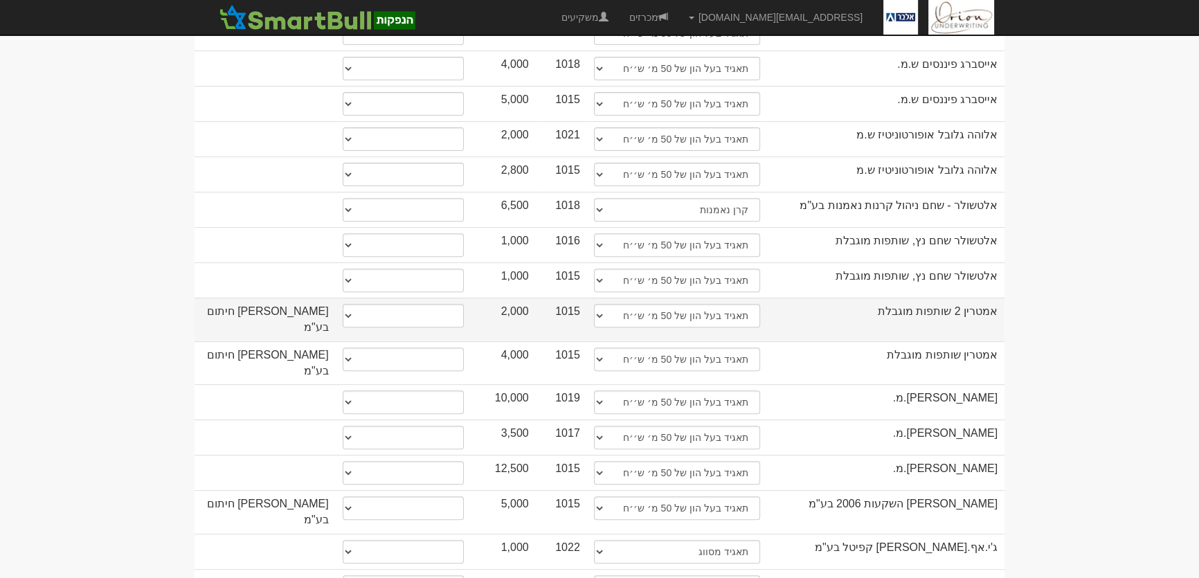
click at [441, 298] on td "* גוף הקשור למפיץ בהנפקה ** בעל עניין בחברה *** בעל שליטה בחברה" at bounding box center [403, 320] width 135 height 44
click at [445, 304] on select "* גוף הקשור למפיץ בהנפקה ** בעל עניין בחברה *** בעל שליטה בחברה" at bounding box center [403, 316] width 121 height 24
select select "* גוף הקשור למפיץ בהנפקה"
click at [343, 304] on select "* גוף הקשור למפיץ בהנפקה ** בעל עניין בחברה *** בעל שליטה בחברה" at bounding box center [403, 316] width 121 height 24
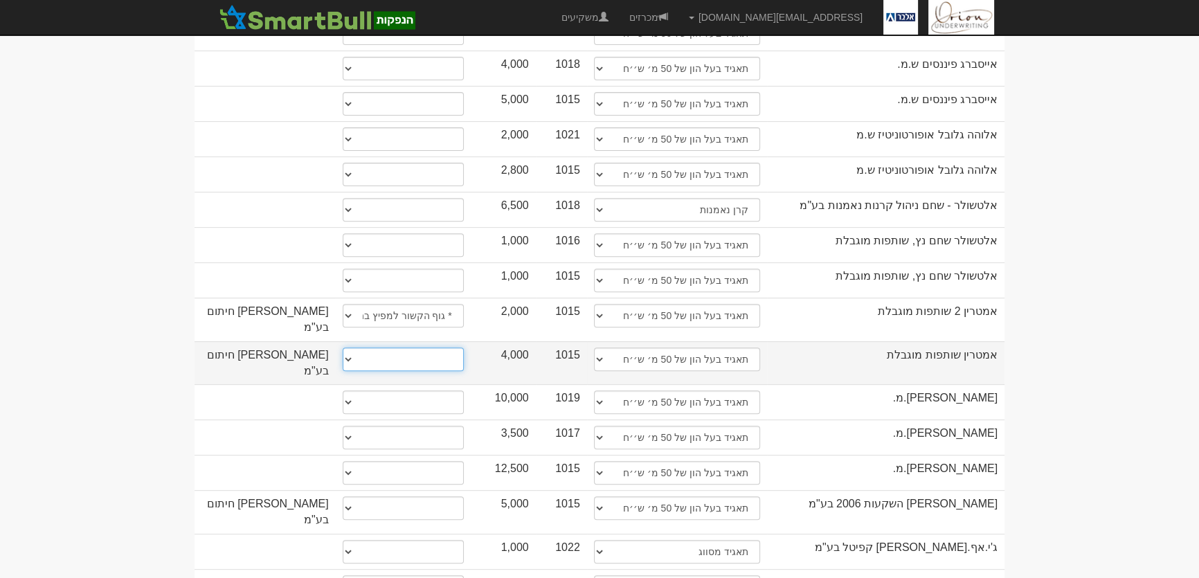
click at [434, 347] on select "* גוף הקשור למפיץ בהנפקה ** בעל עניין בחברה *** בעל שליטה בחברה" at bounding box center [403, 359] width 121 height 24
select select "* גוף הקשור למפיץ בהנפקה"
click at [343, 347] on select "* גוף הקשור למפיץ בהנפקה ** בעל עניין בחברה *** בעל שליטה בחברה" at bounding box center [403, 359] width 121 height 24
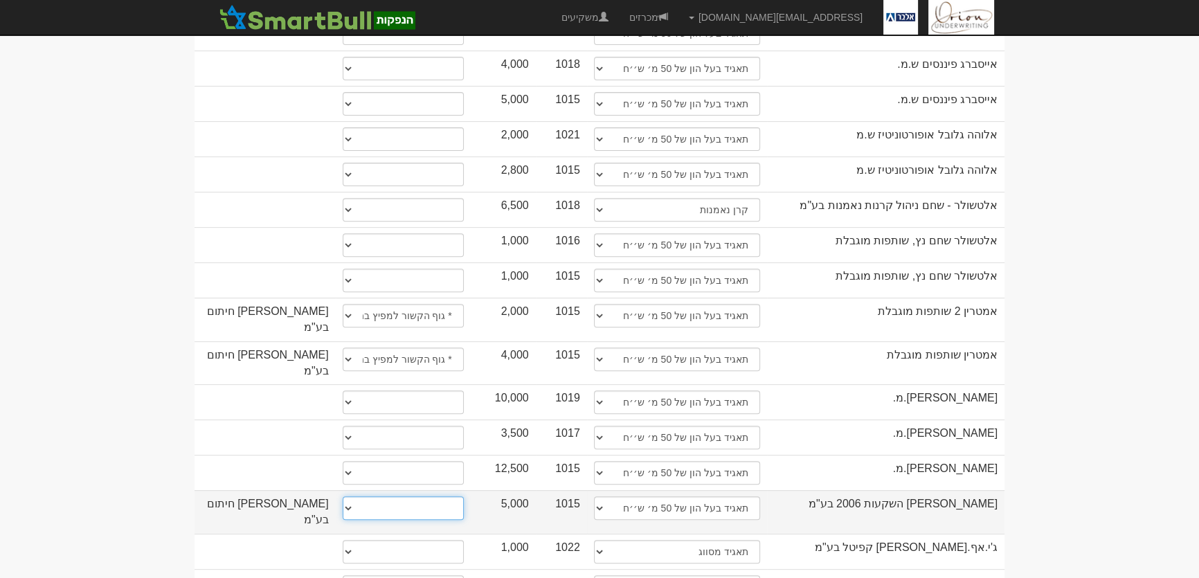
click at [423, 496] on select "* גוף הקשור למפיץ בהנפקה ** בעל עניין בחברה *** בעל שליטה בחברה" at bounding box center [403, 508] width 121 height 24
select select "* גוף הקשור למפיץ בהנפקה"
click at [343, 496] on select "* גוף הקשור למפיץ בהנפקה ** בעל עניין בחברה *** בעל שליטה בחברה" at bounding box center [403, 508] width 121 height 24
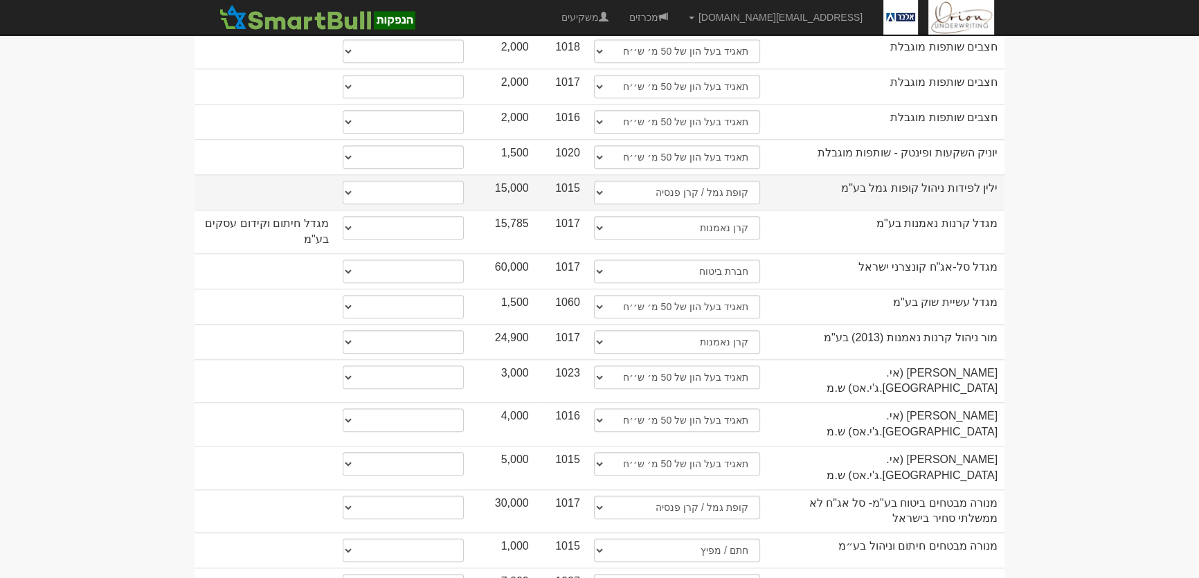
scroll to position [1572, 0]
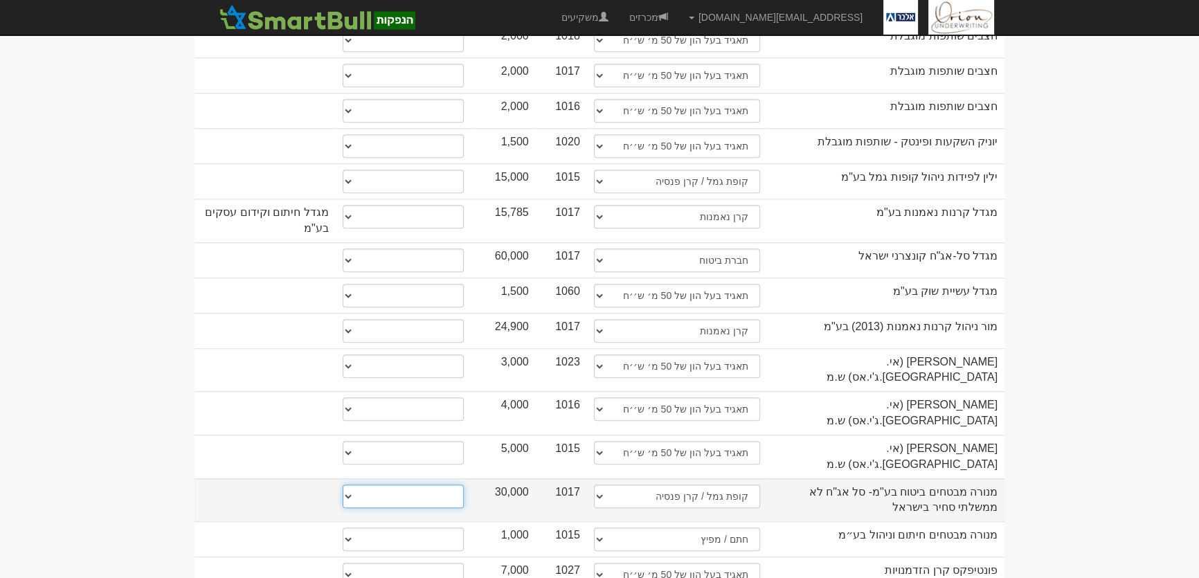
click at [419, 484] on select "* גוף הקשור למפיץ בהנפקה ** בעל עניין בחברה *** בעל שליטה בחברה" at bounding box center [403, 496] width 121 height 24
select select "* גוף הקשור למפיץ בהנפקה"
click at [343, 484] on select "* גוף הקשור למפיץ בהנפקה ** בעל עניין בחברה *** בעל שליטה בחברה" at bounding box center [403, 496] width 121 height 24
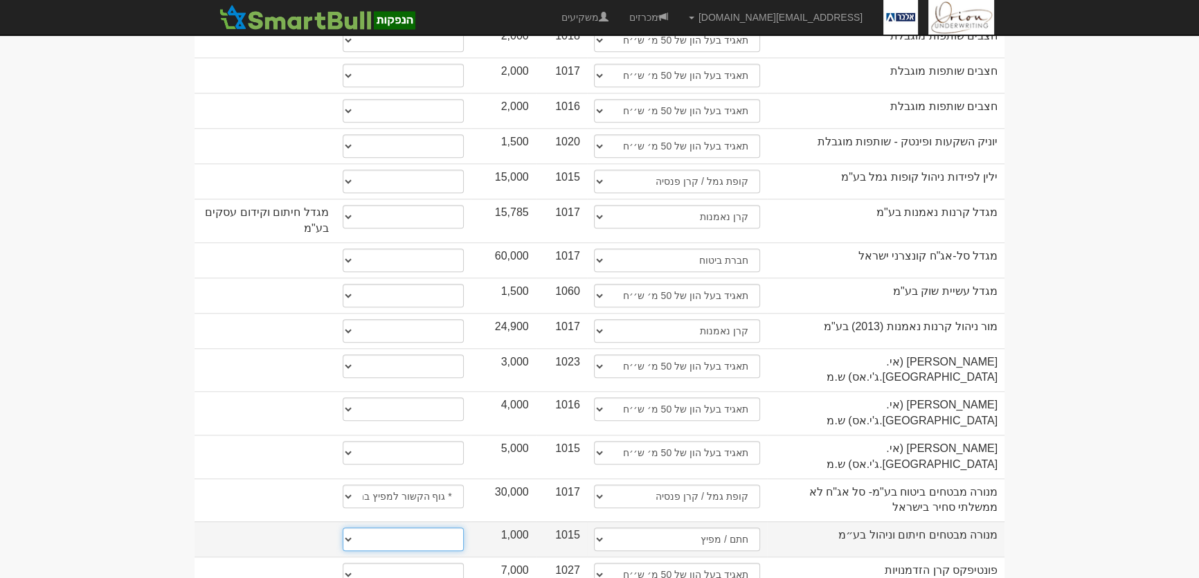
click at [451, 527] on select "* גוף הקשור למפיץ בהנפקה ** בעל עניין בחברה *** בעל שליטה בחברה" at bounding box center [403, 539] width 121 height 24
select select "* גוף הקשור למפיץ בהנפקה"
click at [343, 527] on select "* גוף הקשור למפיץ בהנפקה ** בעל עניין בחברה *** בעל שליטה בחברה" at bounding box center [403, 539] width 121 height 24
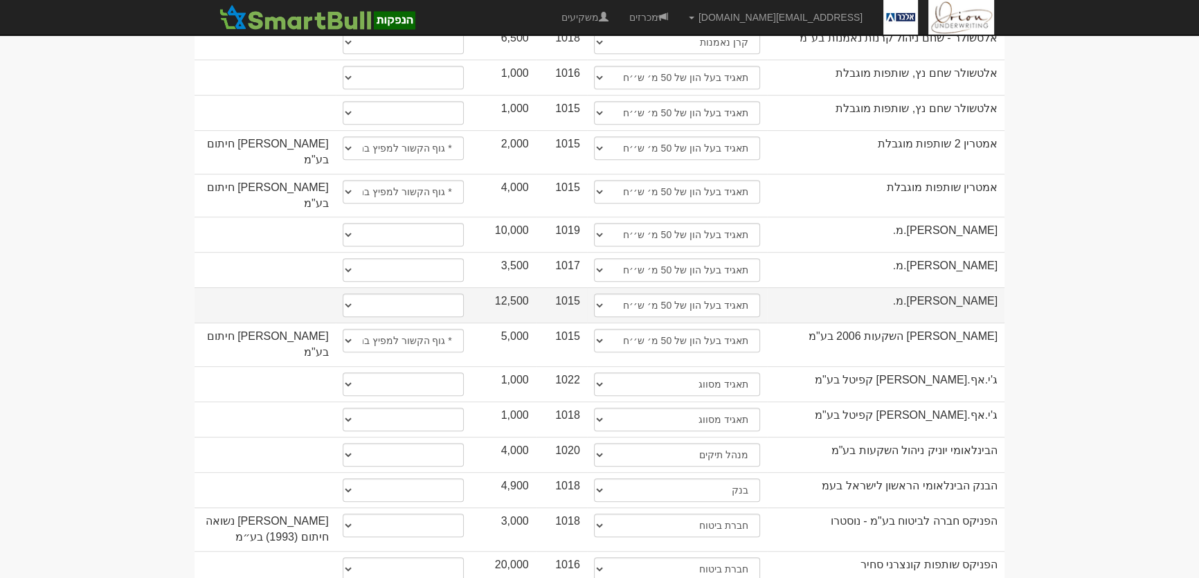
scroll to position [817, 0]
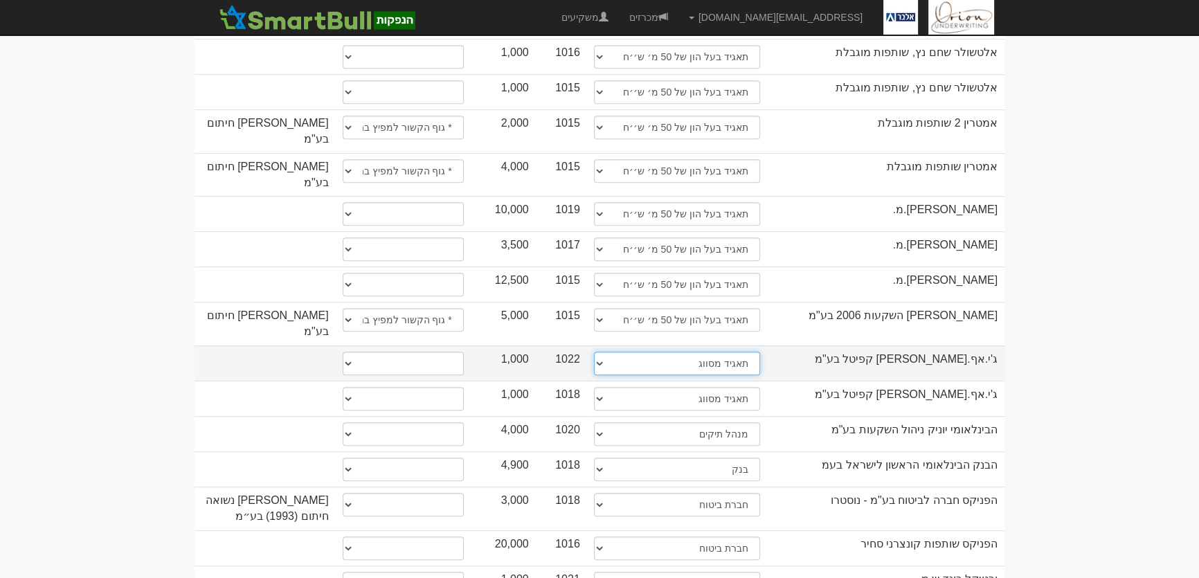
click at [732, 352] on select "תאגיד מסווג חתם / מפיץ חברת ביטוח תאגיד בעל הון של 50 מ׳ ש׳׳ח קופת גמל / קרן פנ…" at bounding box center [677, 364] width 166 height 24
select select "תאגיד בעל הון של 50 מ׳ ש׳׳ח"
click at [594, 352] on select "תאגיד מסווג חתם / מפיץ חברת ביטוח תאגיד בעל הון של 50 מ׳ ש׳׳ח קופת גמל / קרן פנ…" at bounding box center [677, 364] width 166 height 24
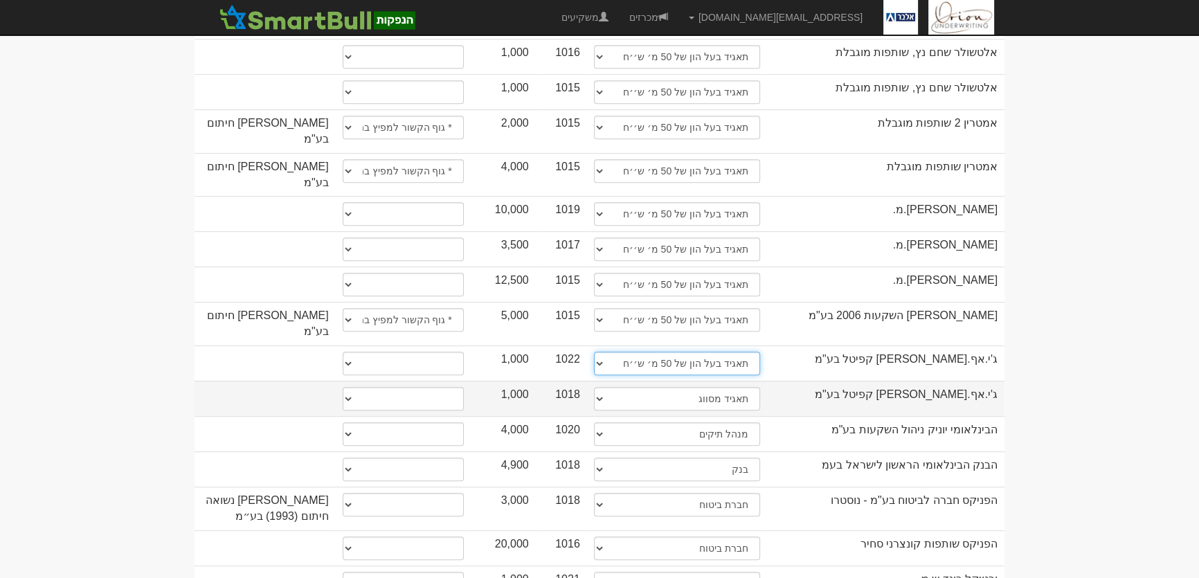
select select "תאגיד בעל הון של 50 מ׳ ש׳׳ח"
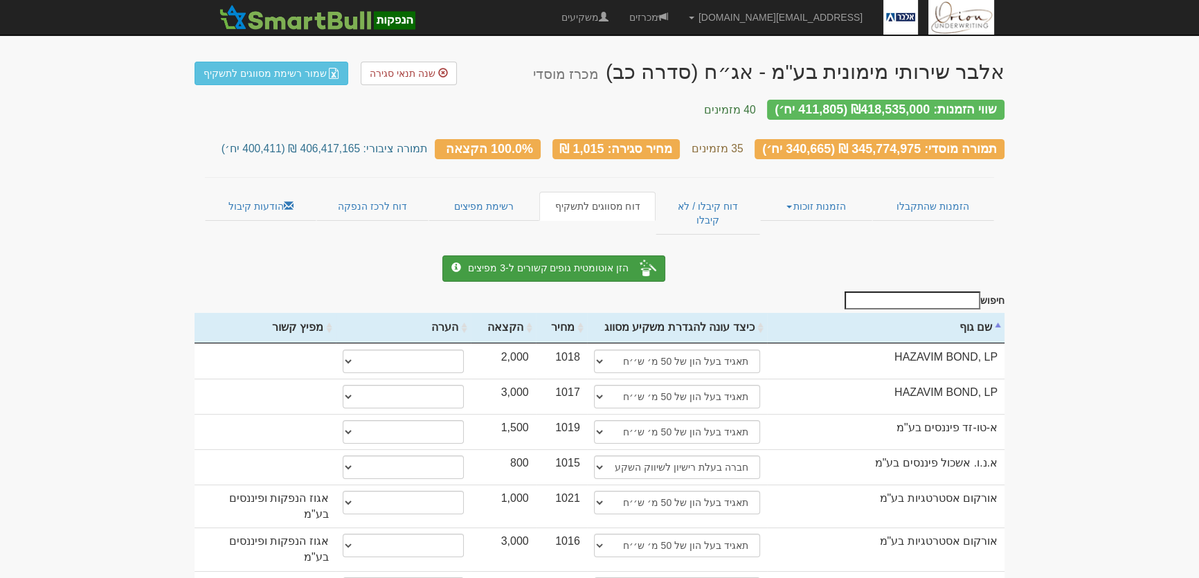
scroll to position [0, 0]
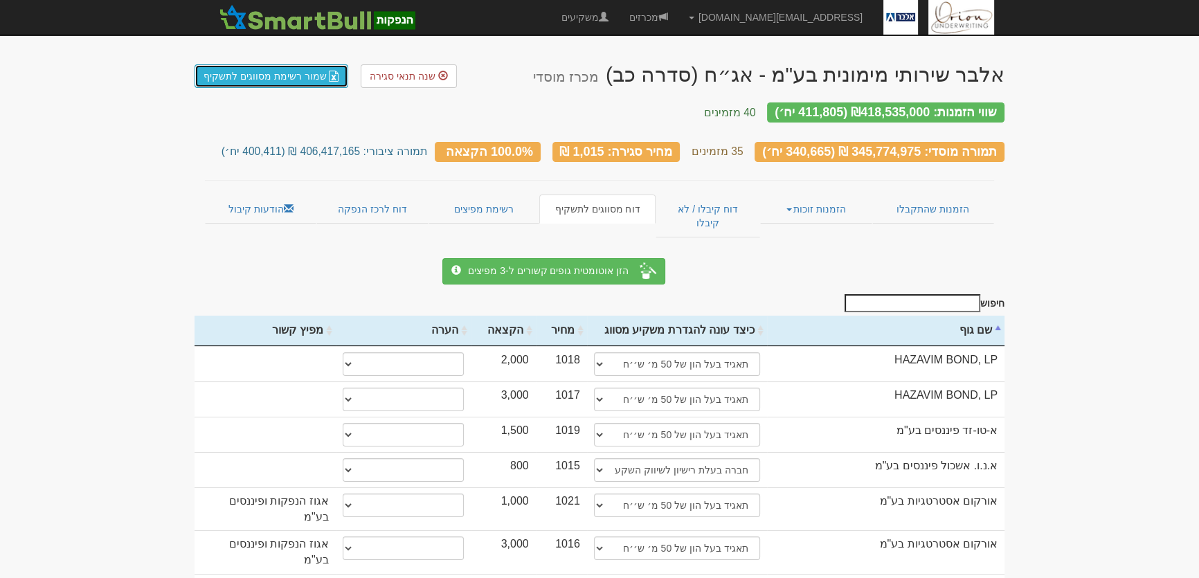
click at [270, 79] on link "שמור רשימת מסווגים לתשקיף" at bounding box center [271, 76] width 154 height 24
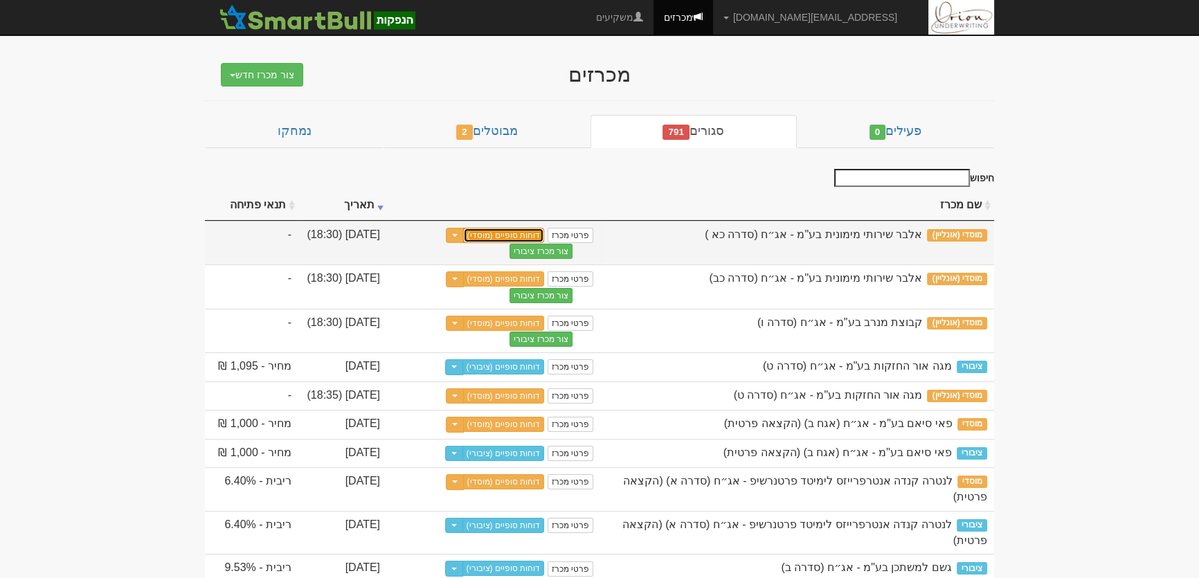
click at [519, 233] on link "דוחות סופיים (מוסדי)" at bounding box center [504, 235] width 82 height 15
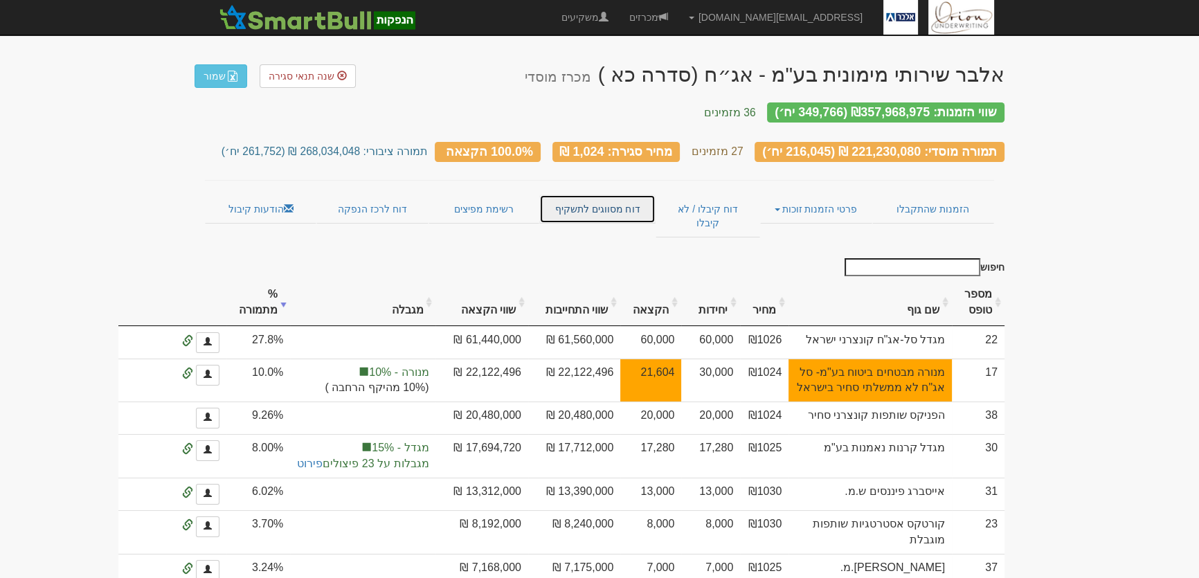
click at [610, 196] on link "דוח מסווגים לתשקיף" at bounding box center [597, 208] width 116 height 29
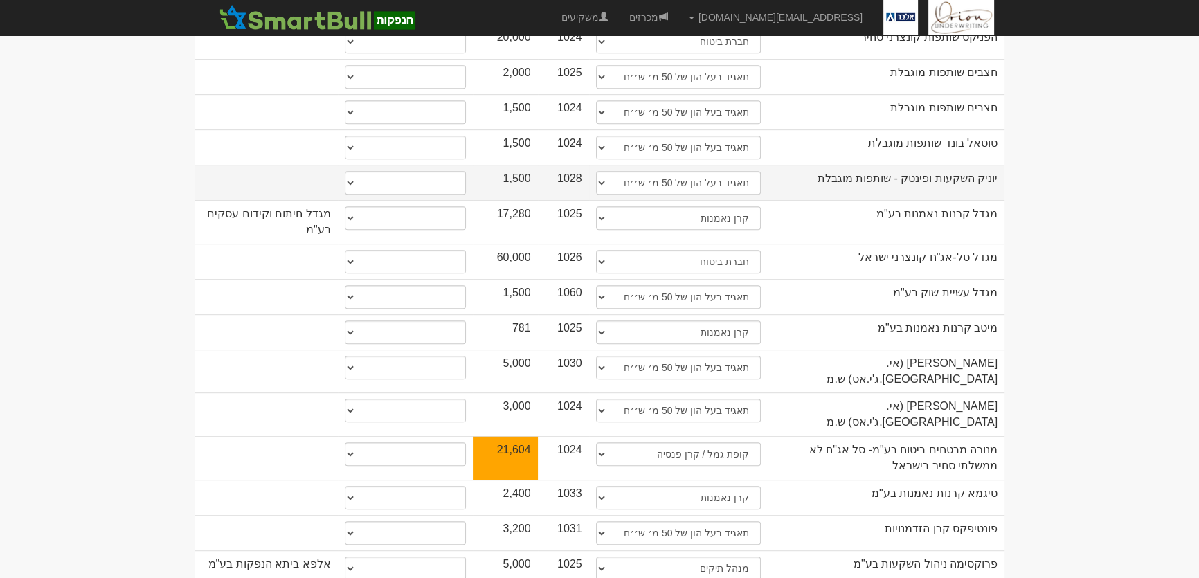
scroll to position [880, 0]
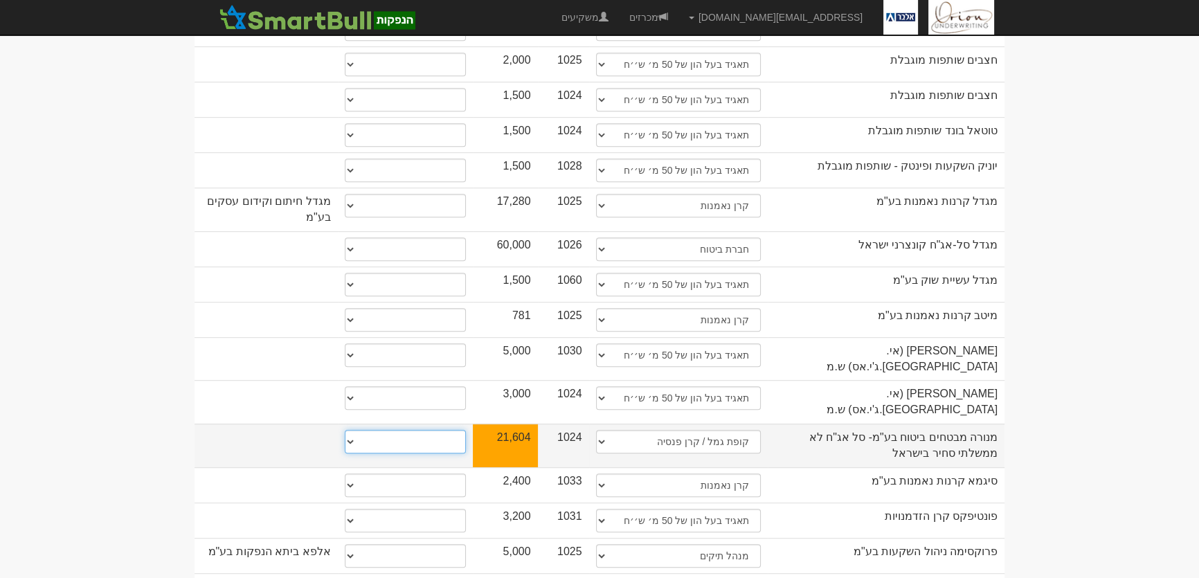
click at [414, 430] on select "* גוף הקשור למפיץ בהנפקה ** בעל עניין בחברה *** בעל שליטה בחברה" at bounding box center [405, 442] width 121 height 24
select select "* גוף הקשור למפיץ בהנפקה"
click at [345, 430] on select "* גוף הקשור למפיץ בהנפקה ** בעל עניין בחברה *** בעל שליטה בחברה" at bounding box center [405, 442] width 121 height 24
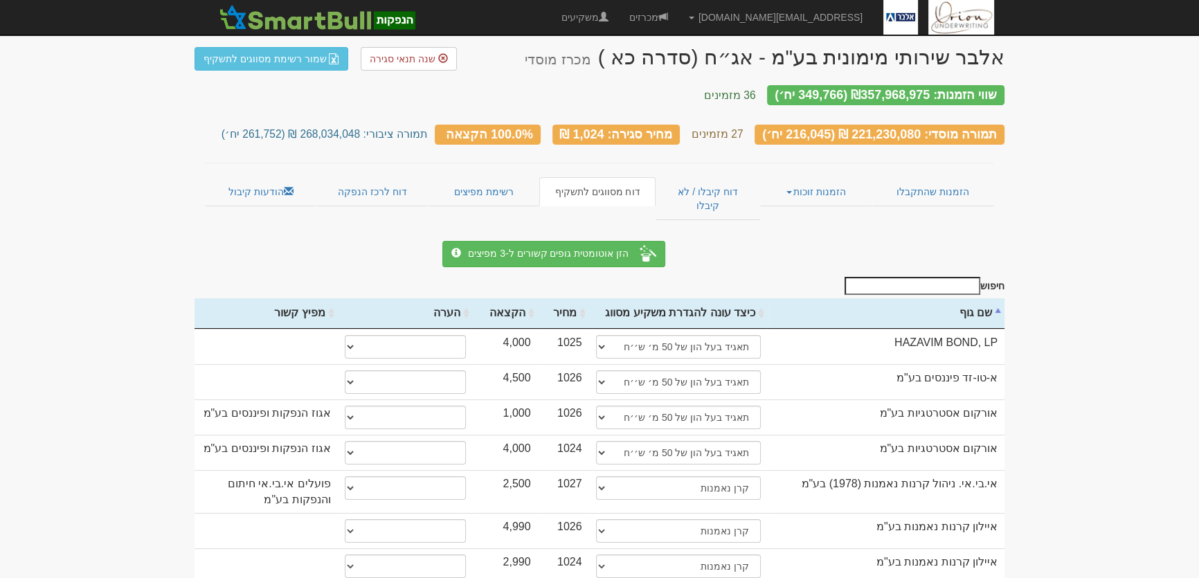
scroll to position [0, 0]
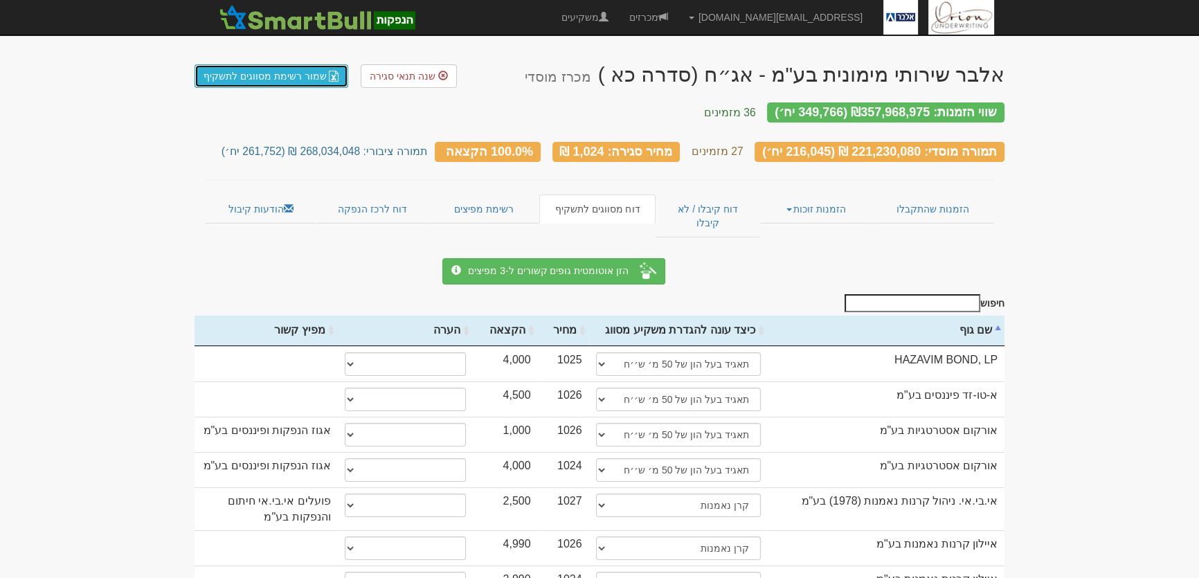
click at [296, 75] on link "שמור רשימת מסווגים לתשקיף" at bounding box center [271, 76] width 154 height 24
click at [309, 78] on link "שמור רשימת מסווגים לתשקיף" at bounding box center [271, 76] width 154 height 24
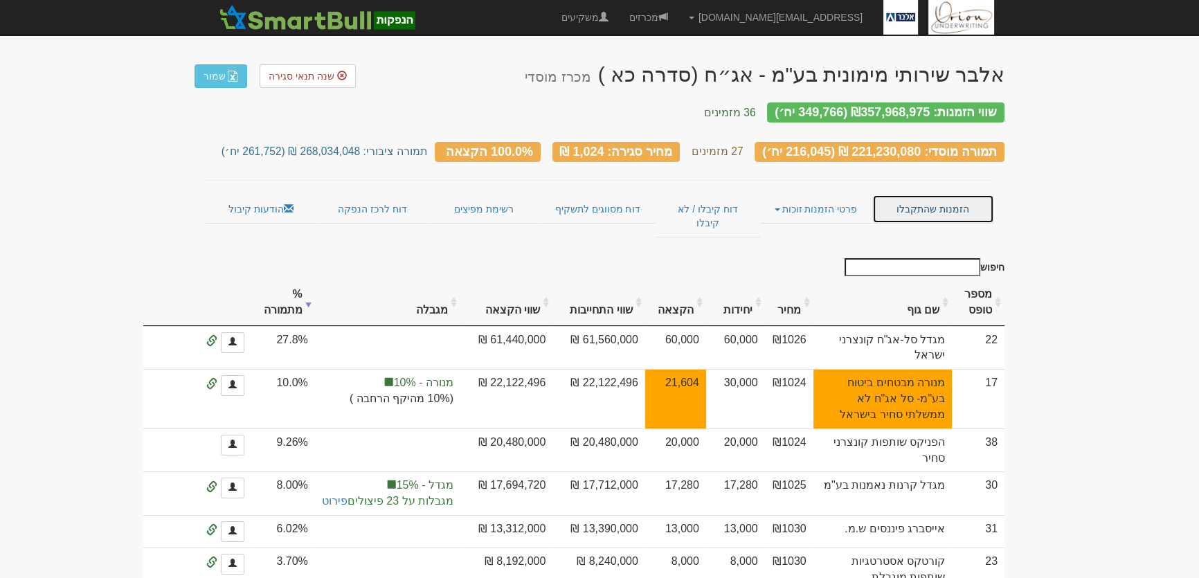
click at [940, 201] on link "הזמנות שהתקבלו" at bounding box center [933, 208] width 122 height 29
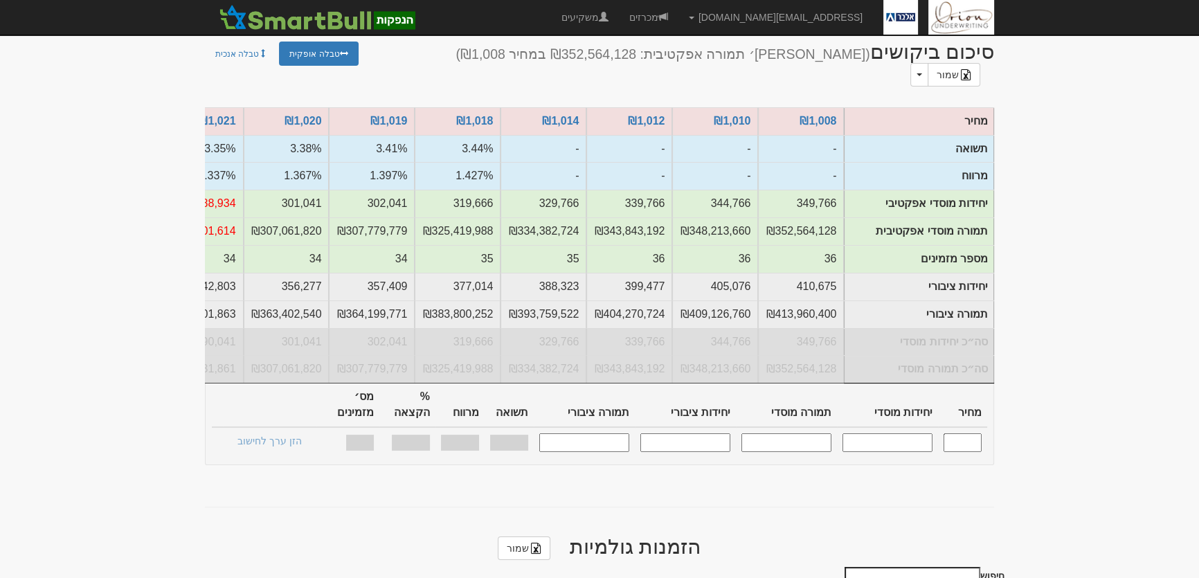
scroll to position [566, 0]
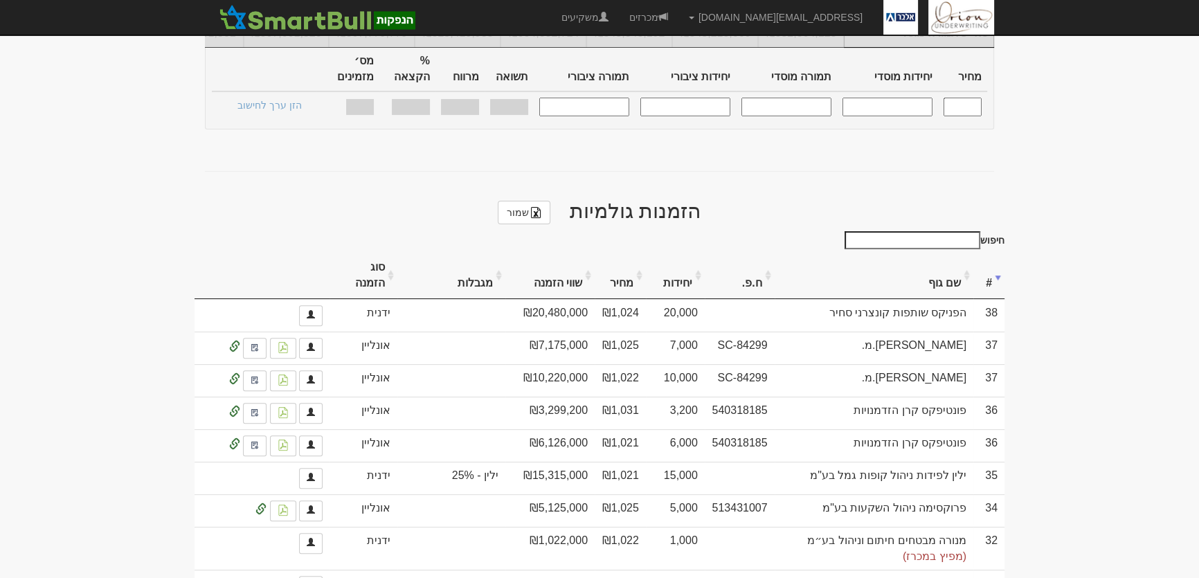
click at [950, 253] on th "שם גוף" at bounding box center [873, 276] width 199 height 46
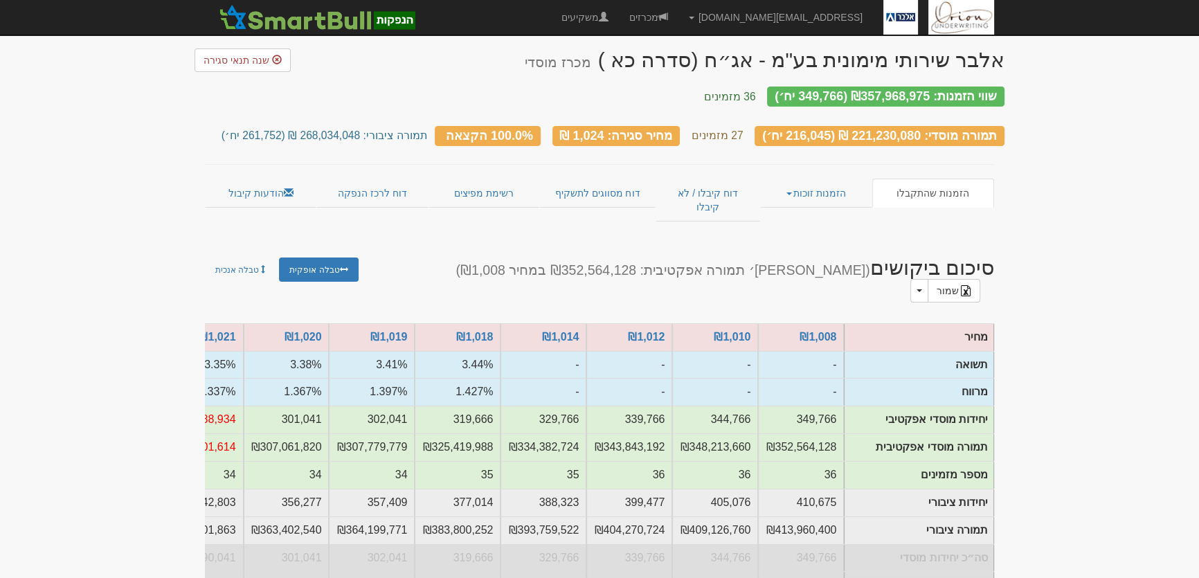
scroll to position [0, 0]
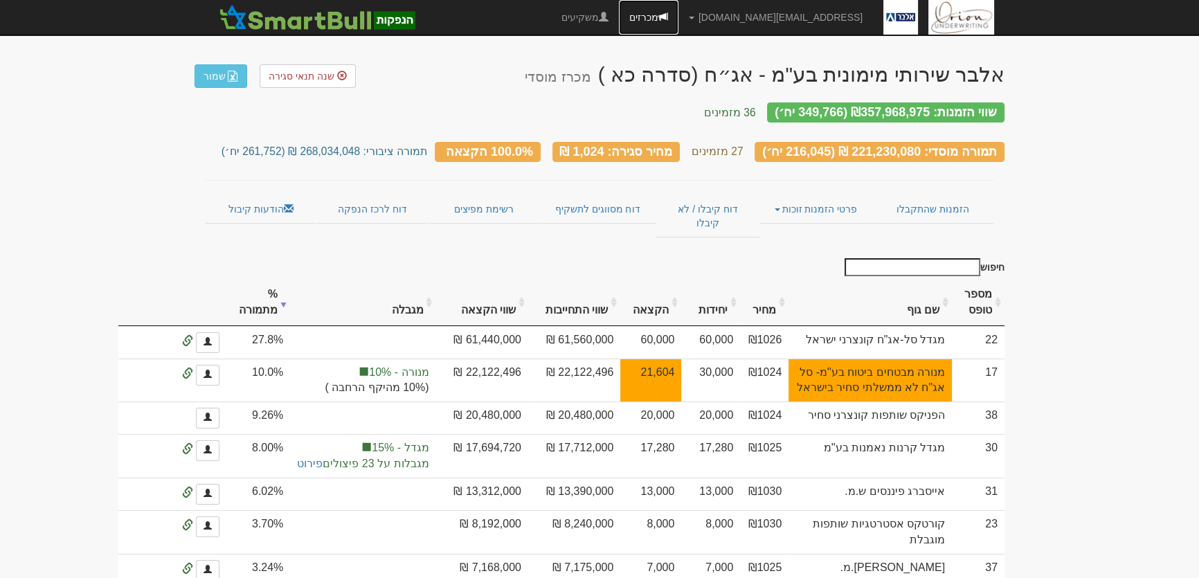
click at [678, 21] on link "מכרזים" at bounding box center [649, 17] width 60 height 35
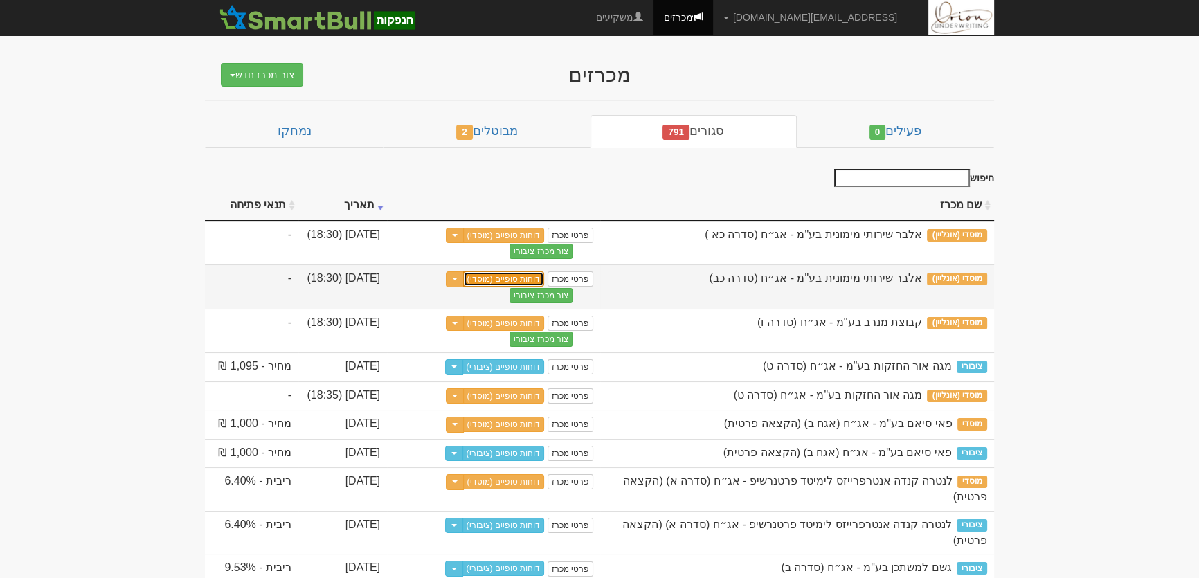
click at [518, 274] on link "דוחות סופיים (מוסדי)" at bounding box center [504, 278] width 82 height 15
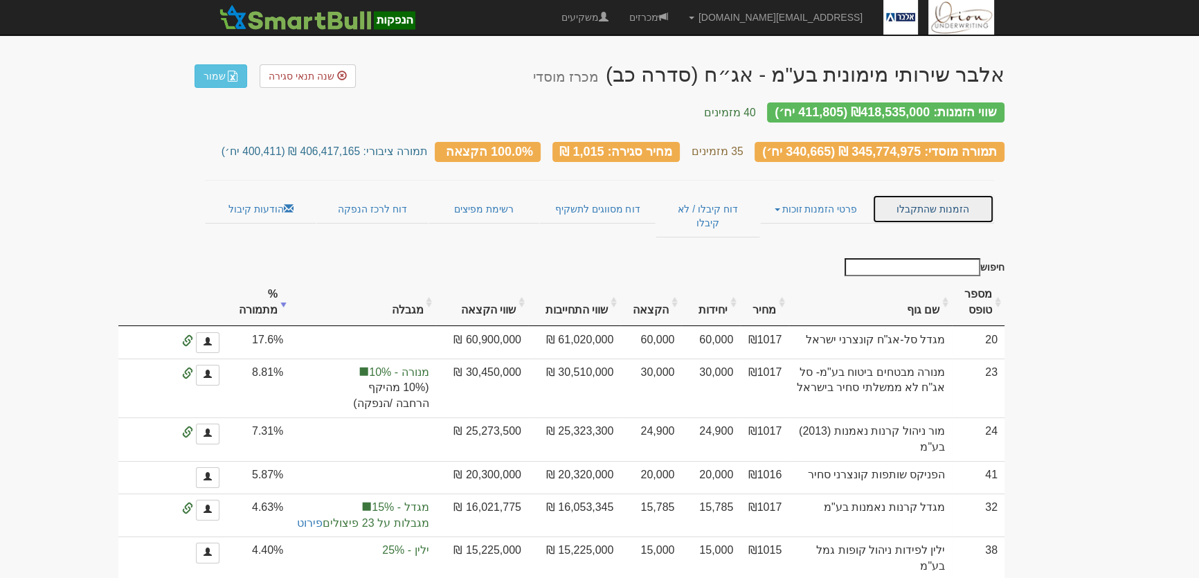
click at [966, 199] on link "הזמנות שהתקבלו" at bounding box center [933, 208] width 122 height 29
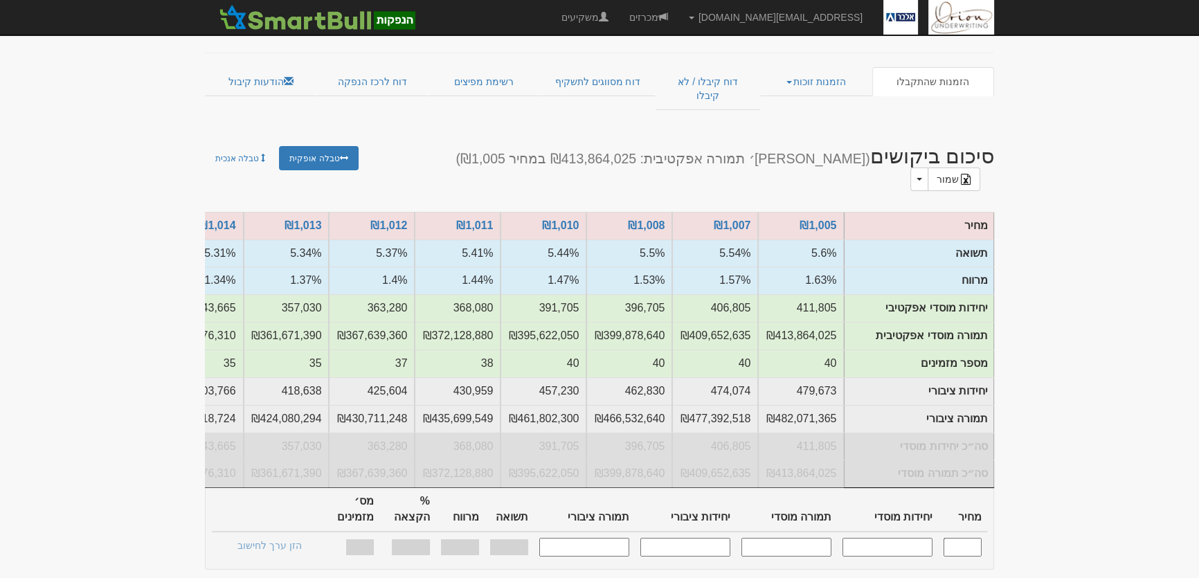
scroll to position [377, 0]
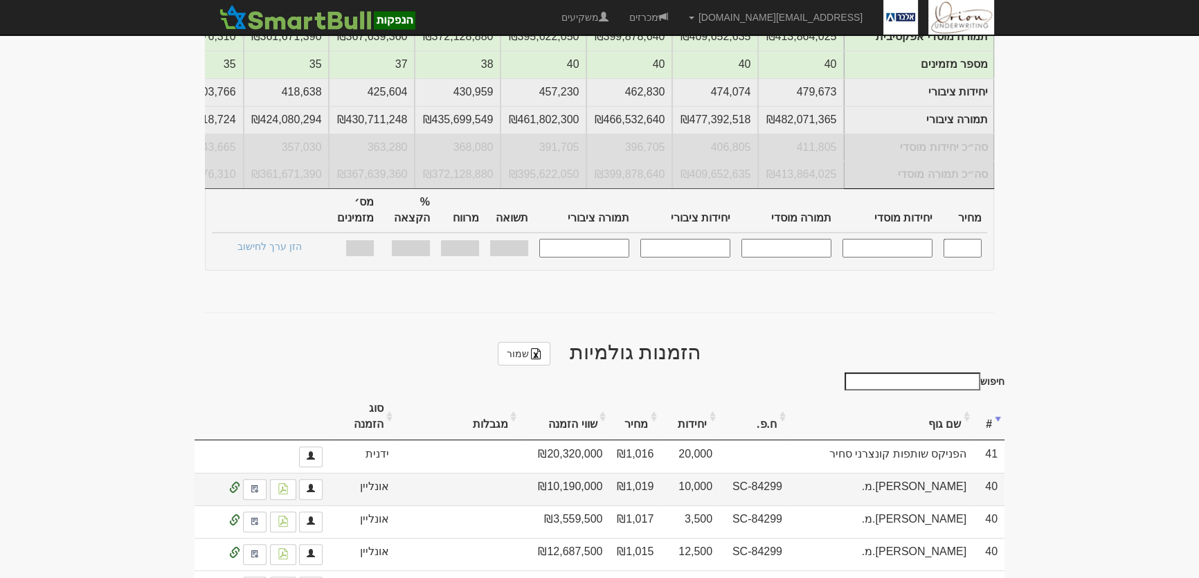
scroll to position [440, 0]
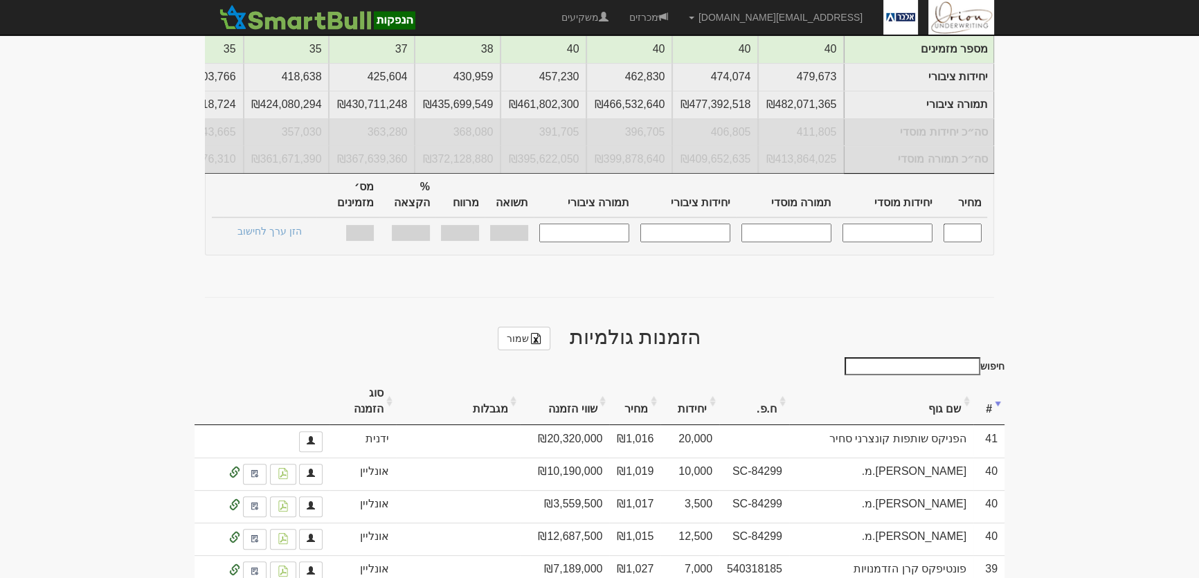
click at [947, 379] on th "שם גוף" at bounding box center [881, 402] width 184 height 46
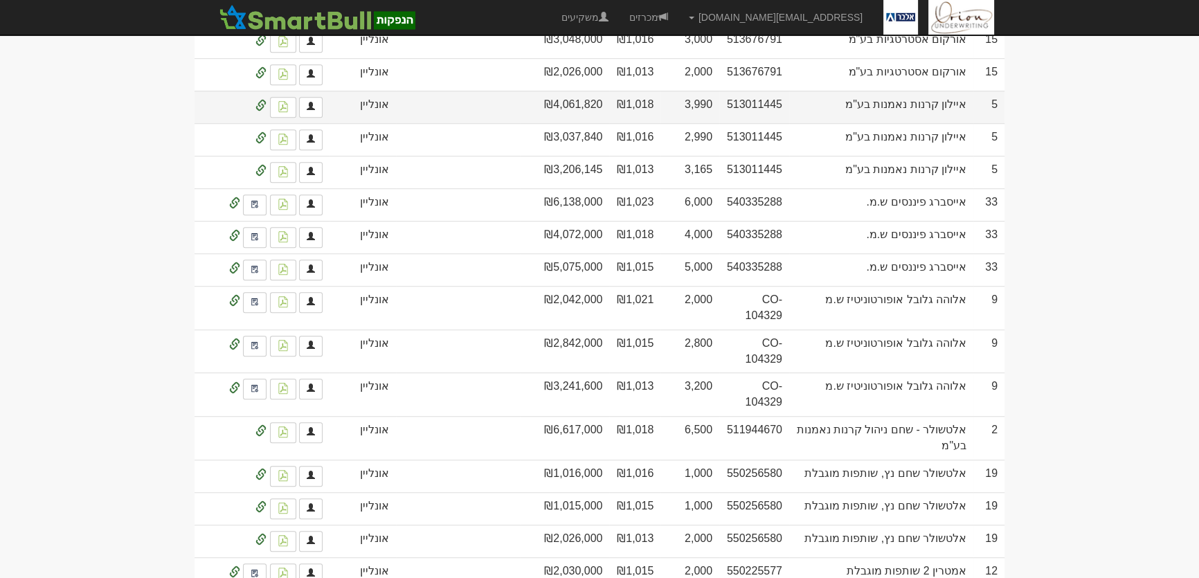
scroll to position [1132, 0]
